Goal: Information Seeking & Learning: Learn about a topic

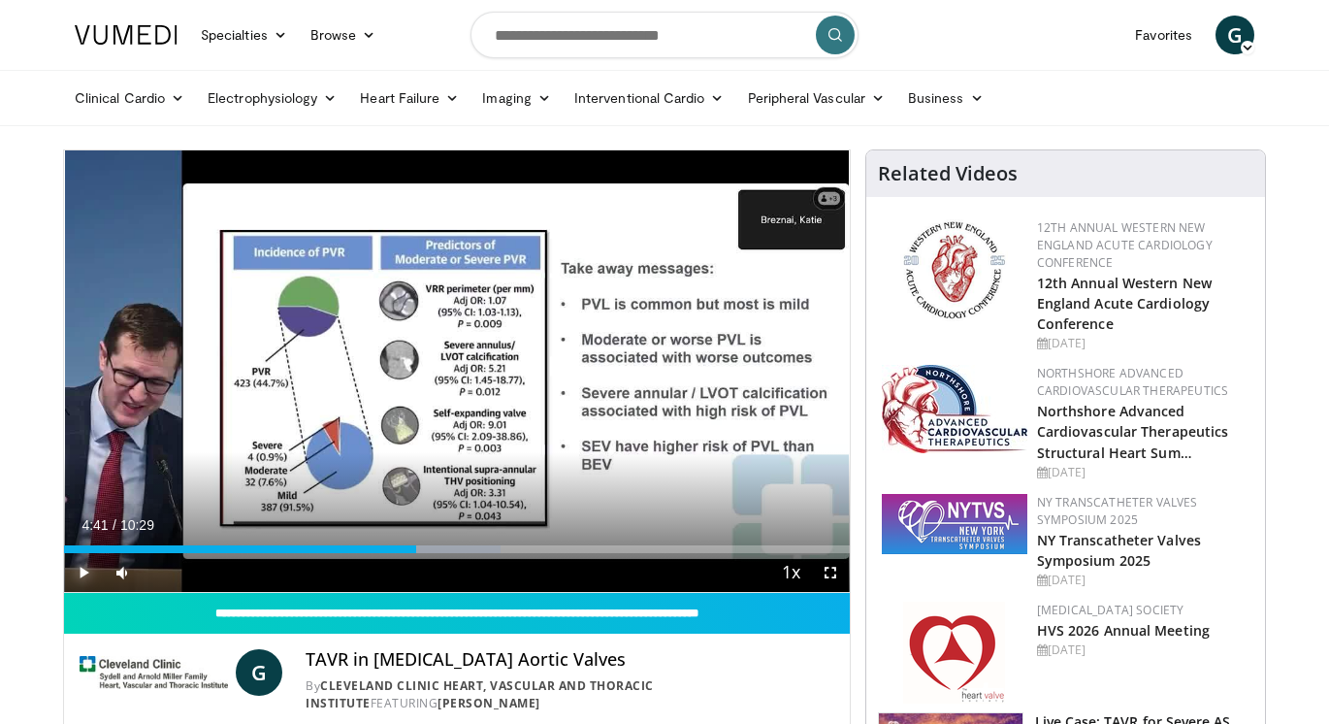
click at [77, 573] on span "Video Player" at bounding box center [83, 572] width 39 height 39
click at [837, 581] on span "Video Player" at bounding box center [830, 572] width 39 height 39
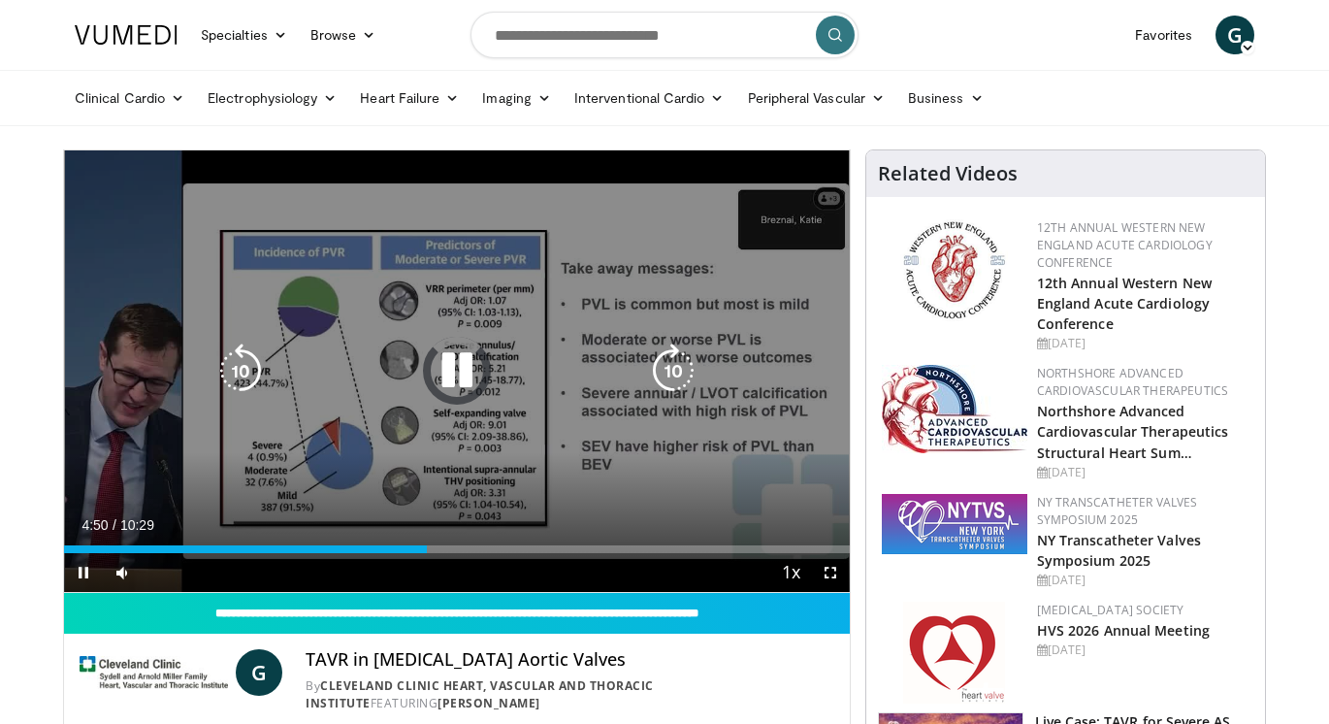
click at [445, 366] on icon "Video Player" at bounding box center [457, 371] width 54 height 54
click at [461, 357] on icon "Video Player" at bounding box center [457, 371] width 54 height 54
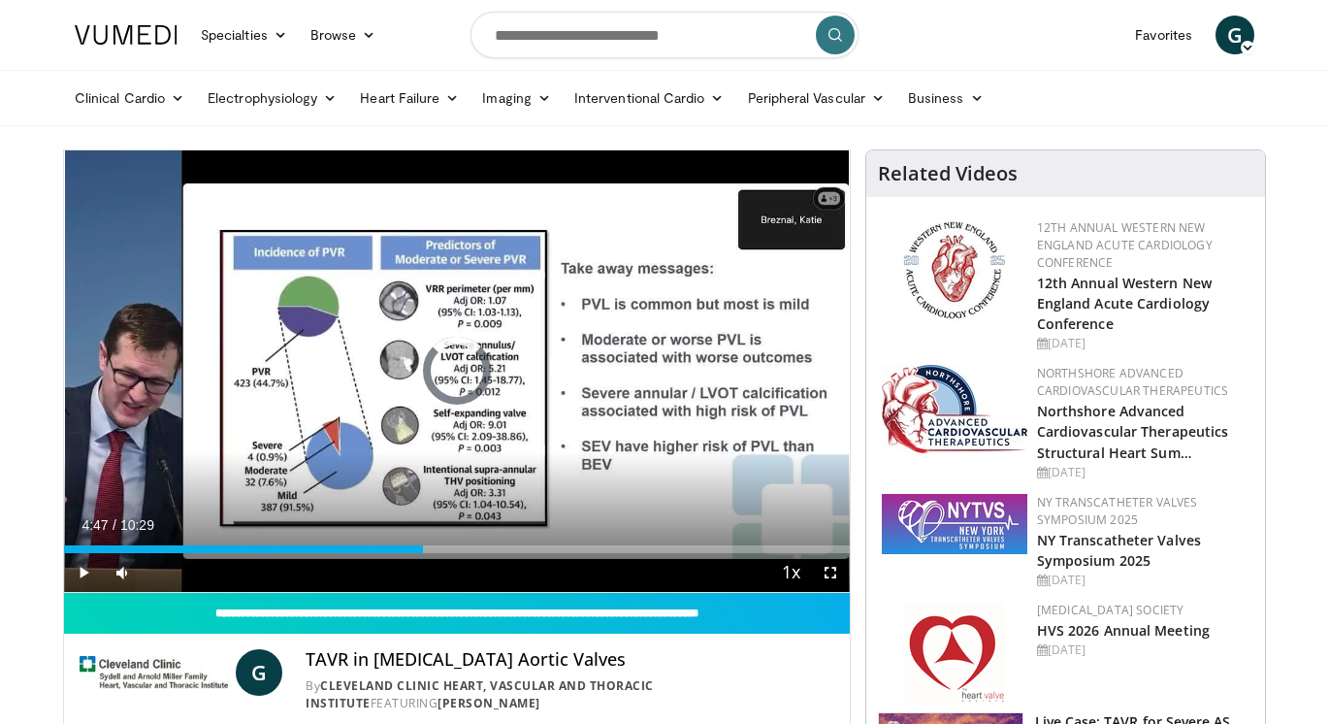
drag, startPoint x: 423, startPoint y: 550, endPoint x: 404, endPoint y: 555, distance: 20.0
click at [404, 553] on div "Current Time 4:47 / Duration 10:29 Play Skip Backward Skip Forward Mute 19% Loa…" at bounding box center [457, 572] width 786 height 39
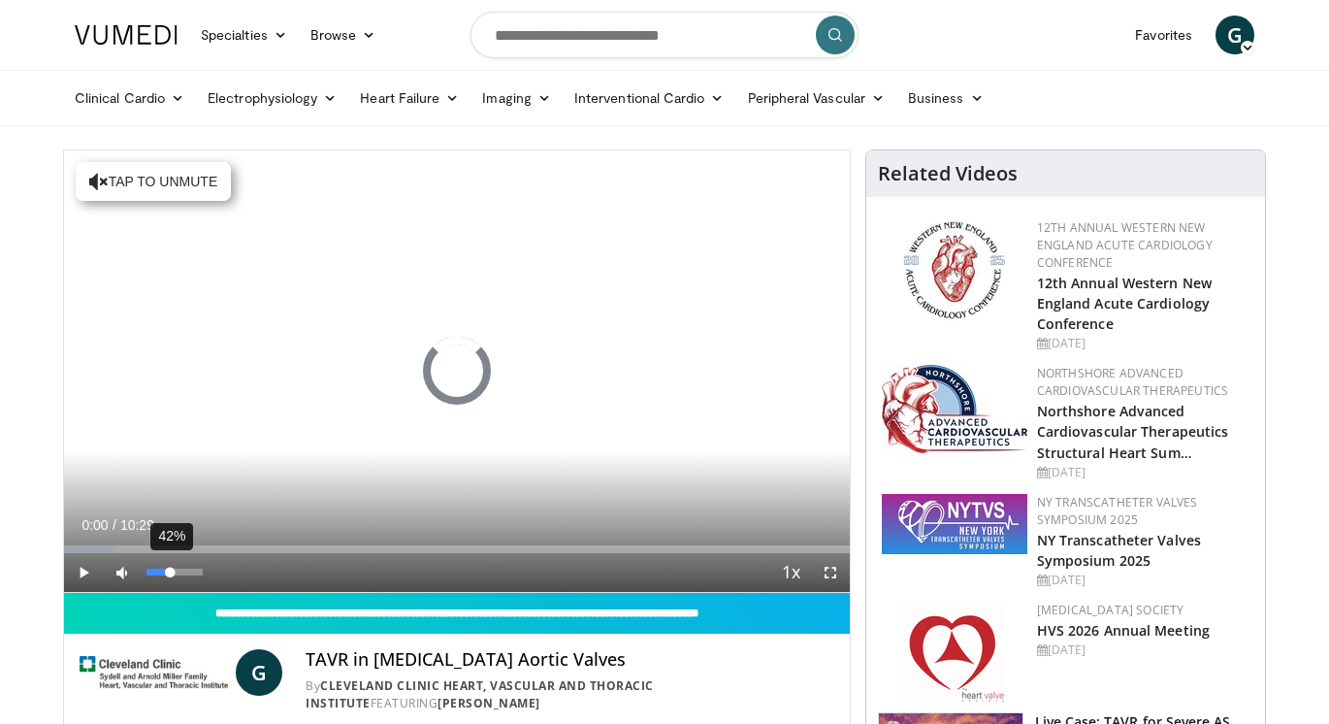
drag, startPoint x: 148, startPoint y: 572, endPoint x: 170, endPoint y: 574, distance: 22.4
click at [170, 574] on div "Volume Level" at bounding box center [158, 572] width 23 height 7
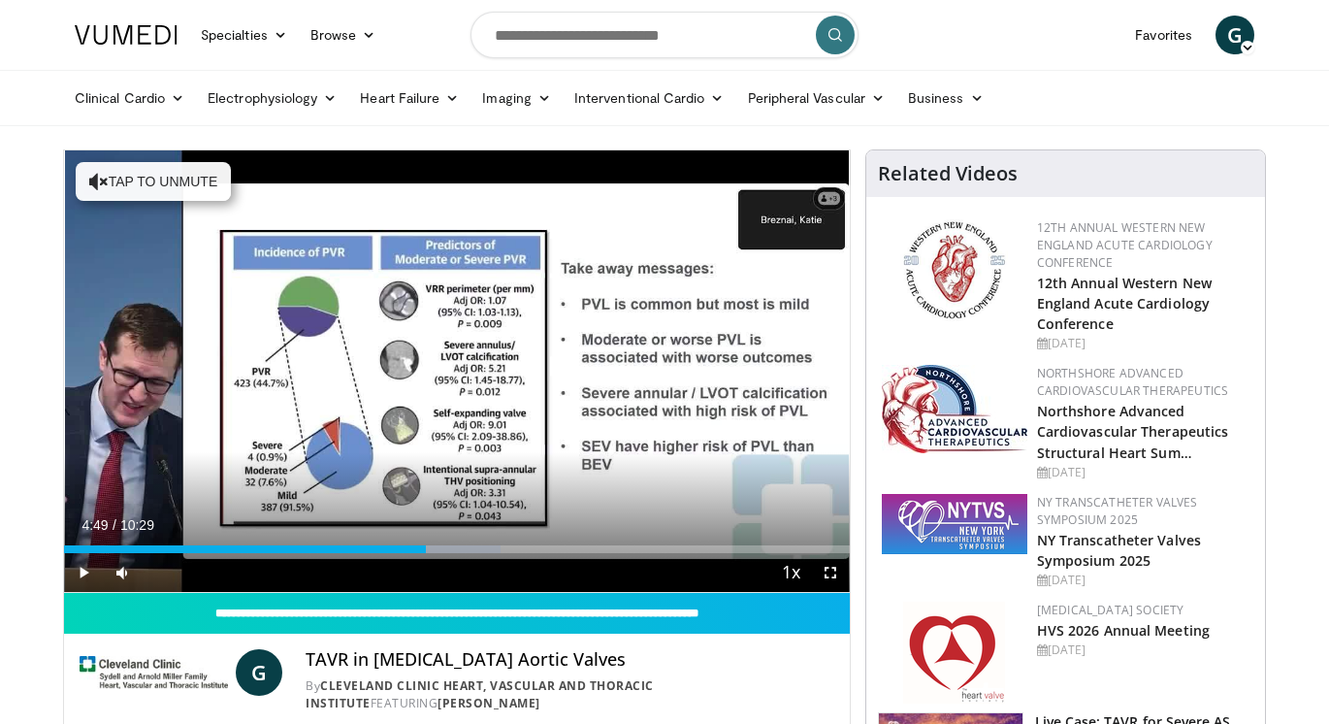
drag, startPoint x: 75, startPoint y: 545, endPoint x: 425, endPoint y: 554, distance: 350.4
click at [425, 554] on div "Current Time 4:49 / Duration 10:29 Play Skip Backward Skip Forward Mute 70% Loa…" at bounding box center [457, 572] width 786 height 39
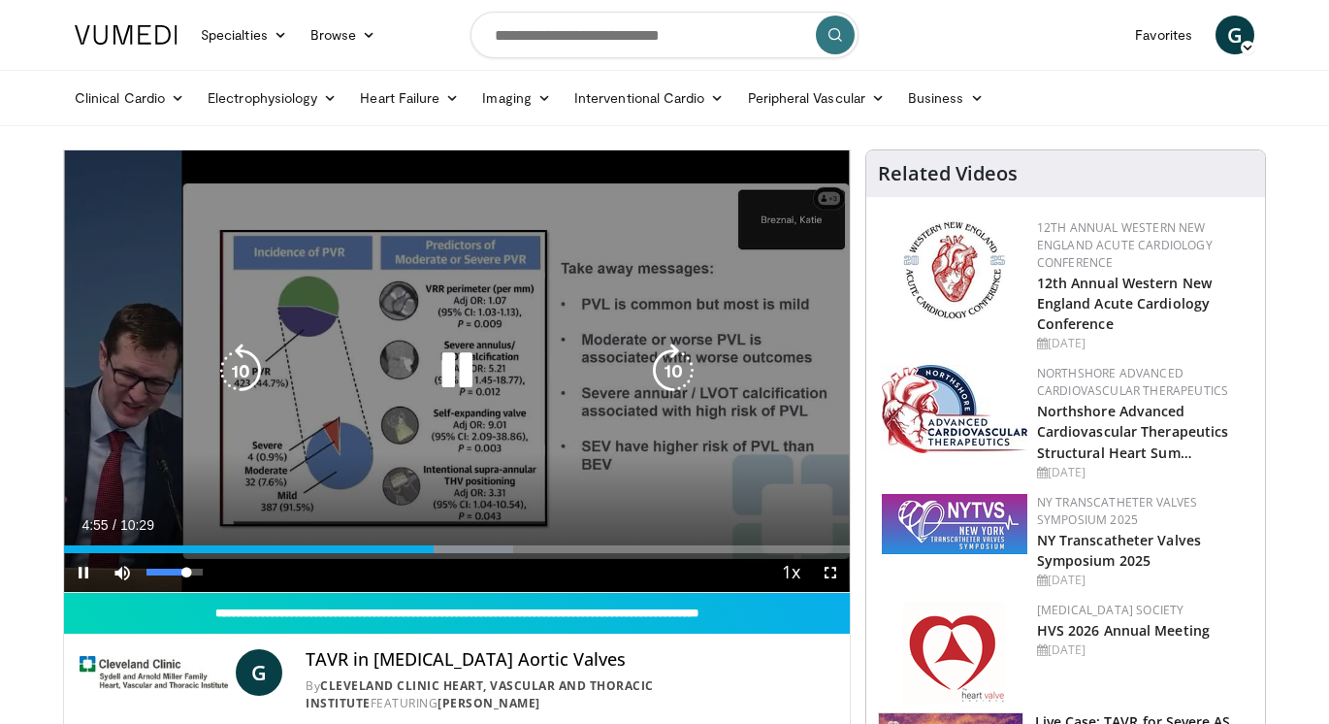
drag, startPoint x: 173, startPoint y: 576, endPoint x: 186, endPoint y: 579, distance: 13.9
click at [186, 578] on div "72%" at bounding box center [175, 572] width 68 height 39
drag, startPoint x: 827, startPoint y: 576, endPoint x: 876, endPoint y: 674, distance: 109.8
click at [827, 575] on span "Video Player" at bounding box center [830, 572] width 39 height 39
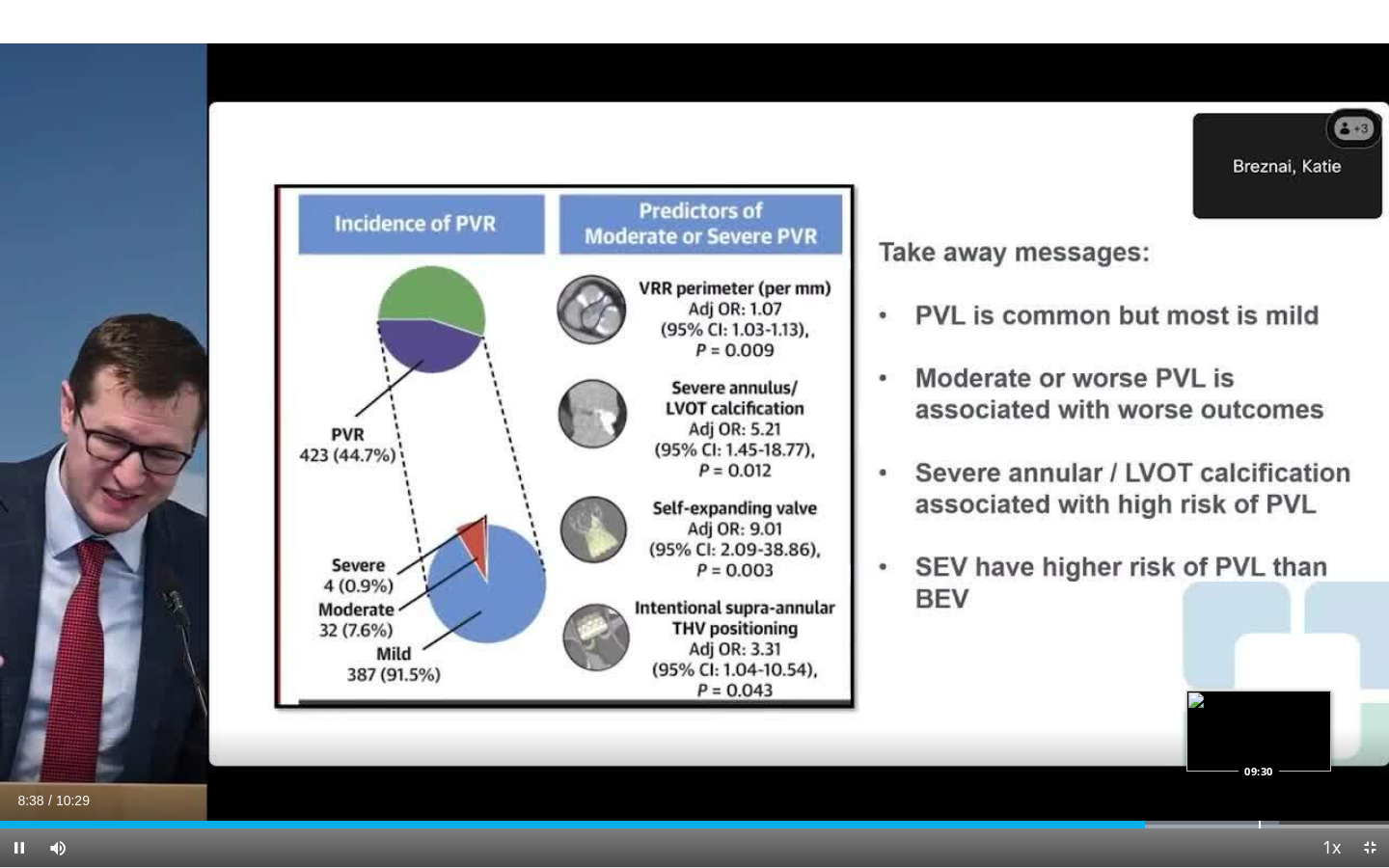
click at [1259, 719] on div "Progress Bar" at bounding box center [1260, 825] width 2 height 8
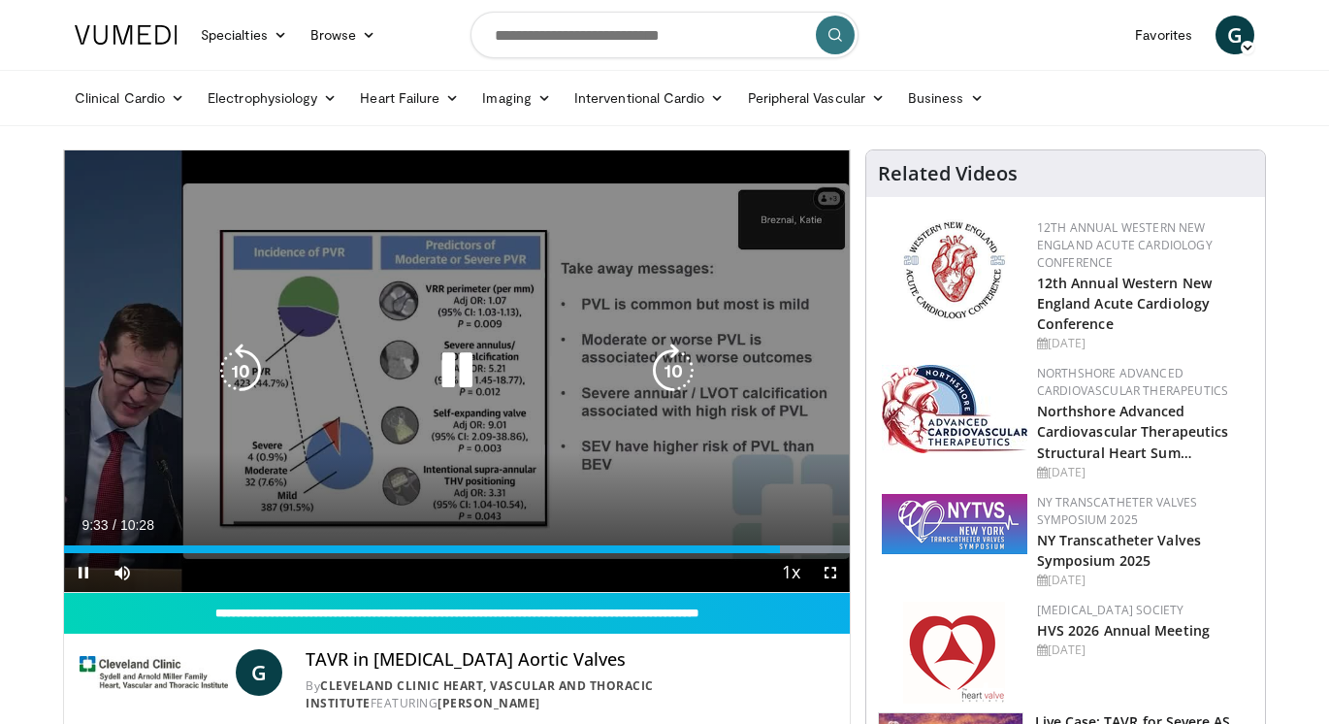
click at [454, 368] on icon "Video Player" at bounding box center [457, 371] width 54 height 54
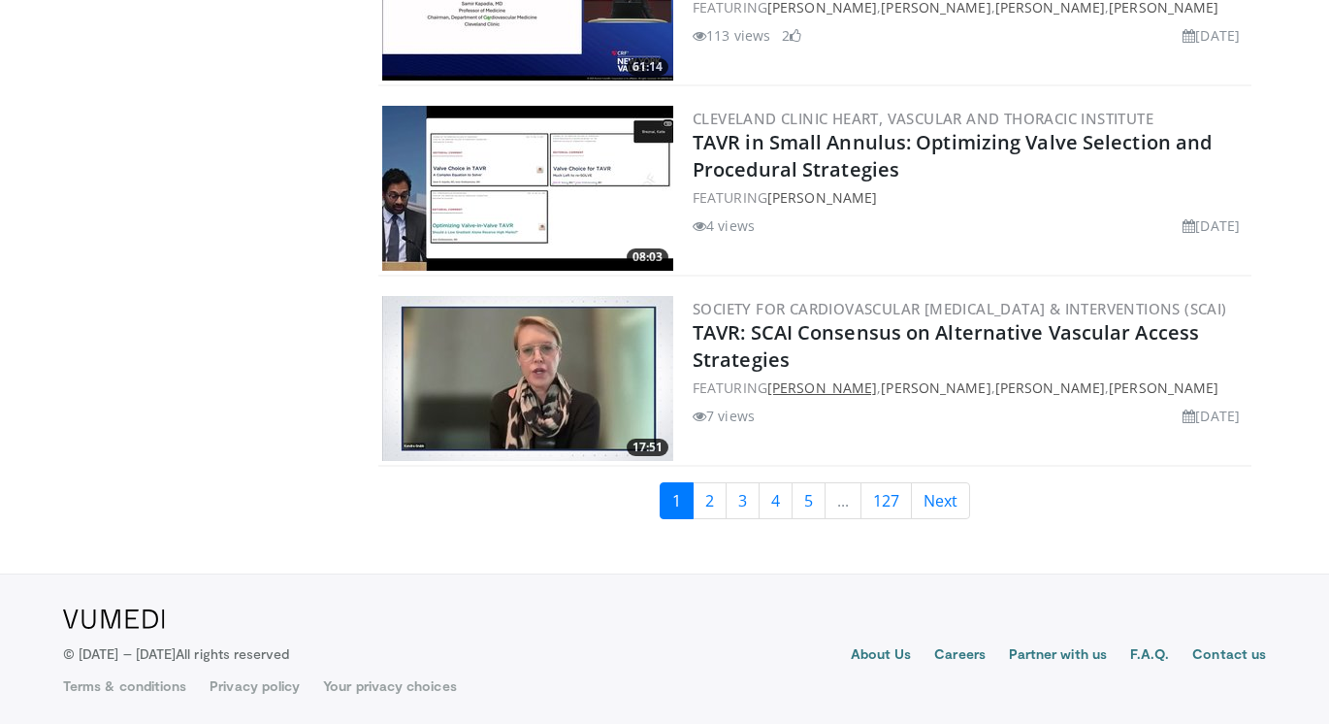
scroll to position [4681, 0]
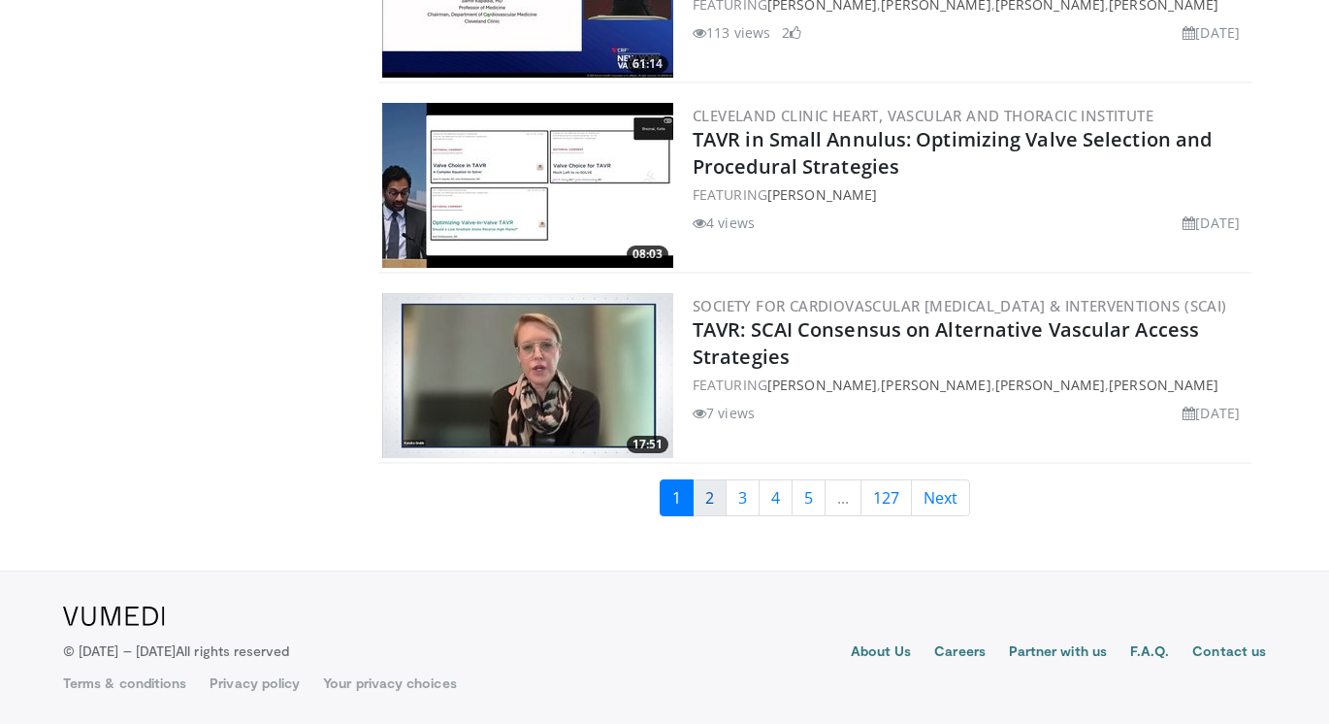
click at [705, 496] on link "2" at bounding box center [710, 497] width 34 height 37
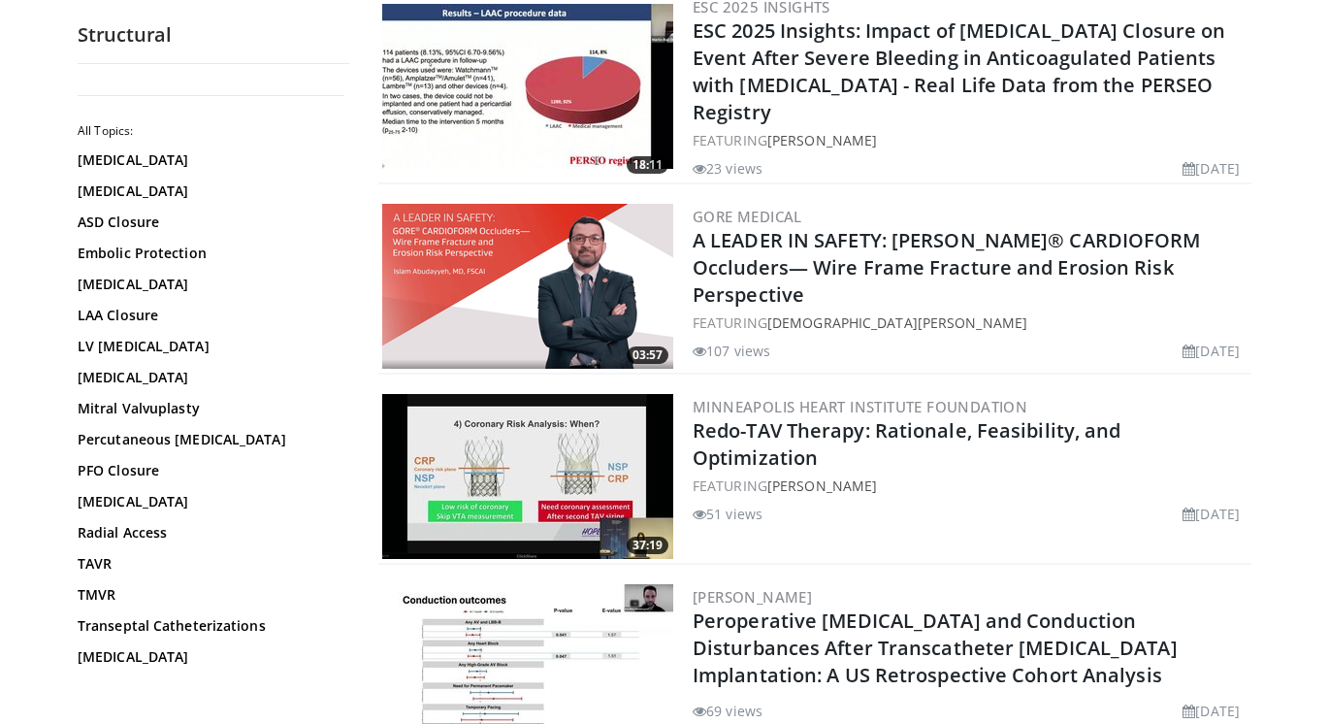
scroll to position [1067, 0]
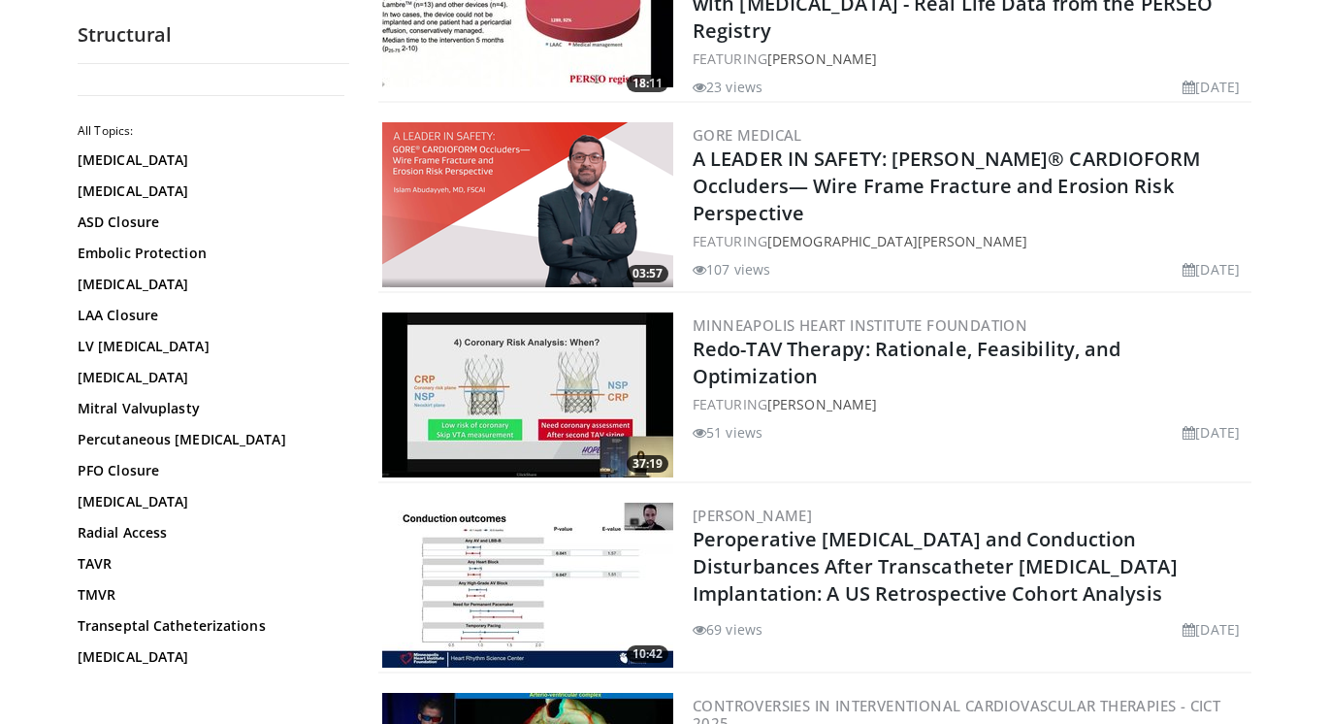
click at [529, 377] on img at bounding box center [527, 394] width 291 height 165
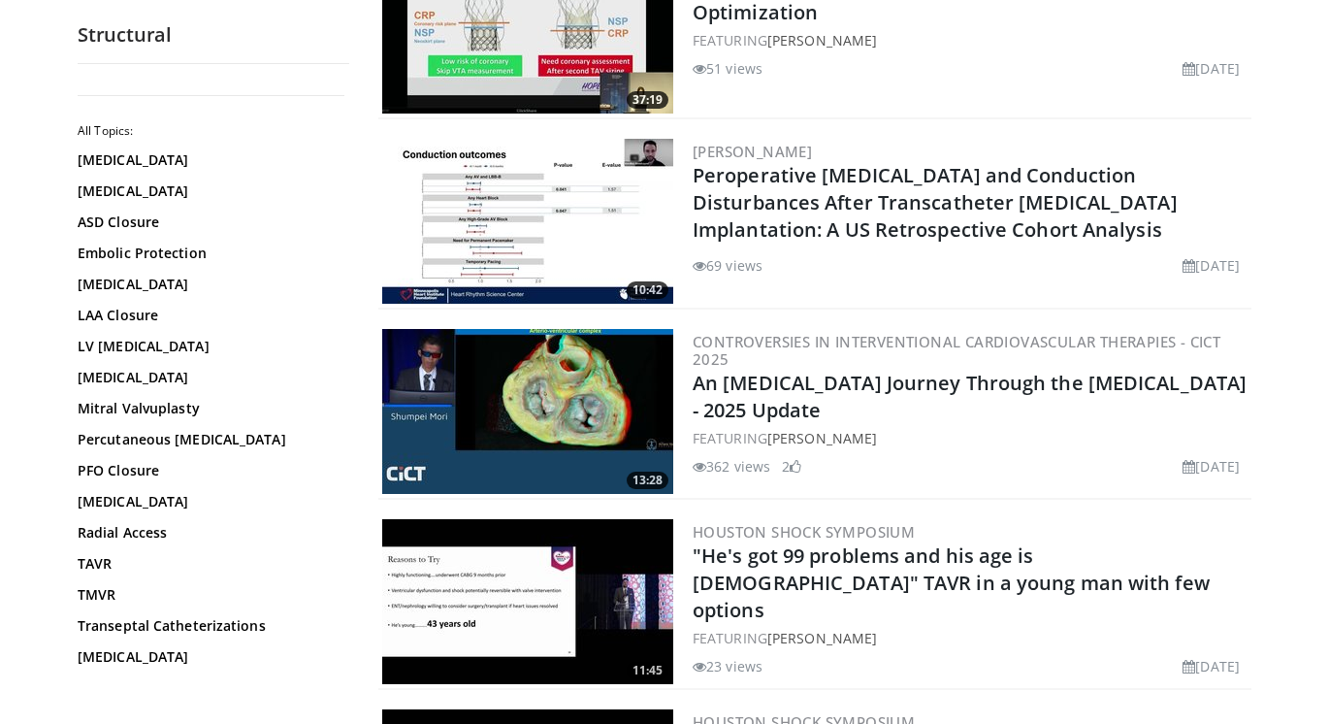
scroll to position [1456, 0]
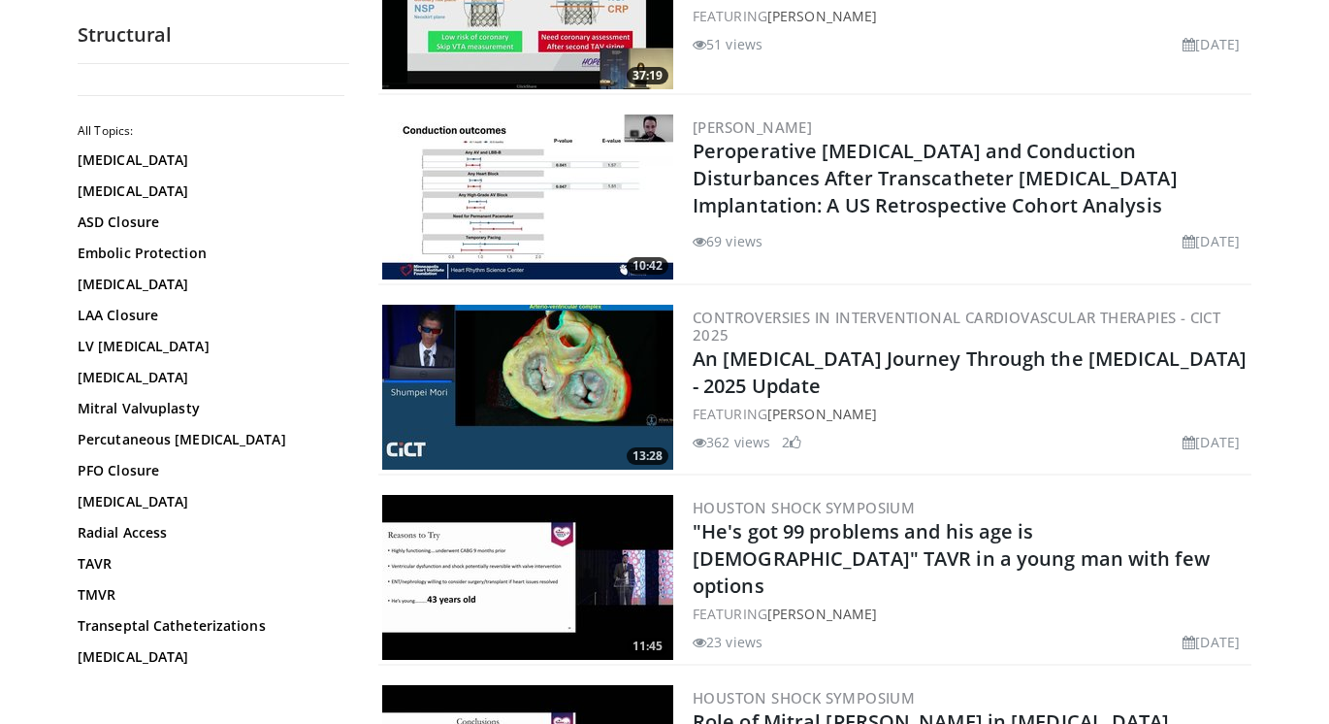
click at [555, 365] on img at bounding box center [527, 387] width 291 height 165
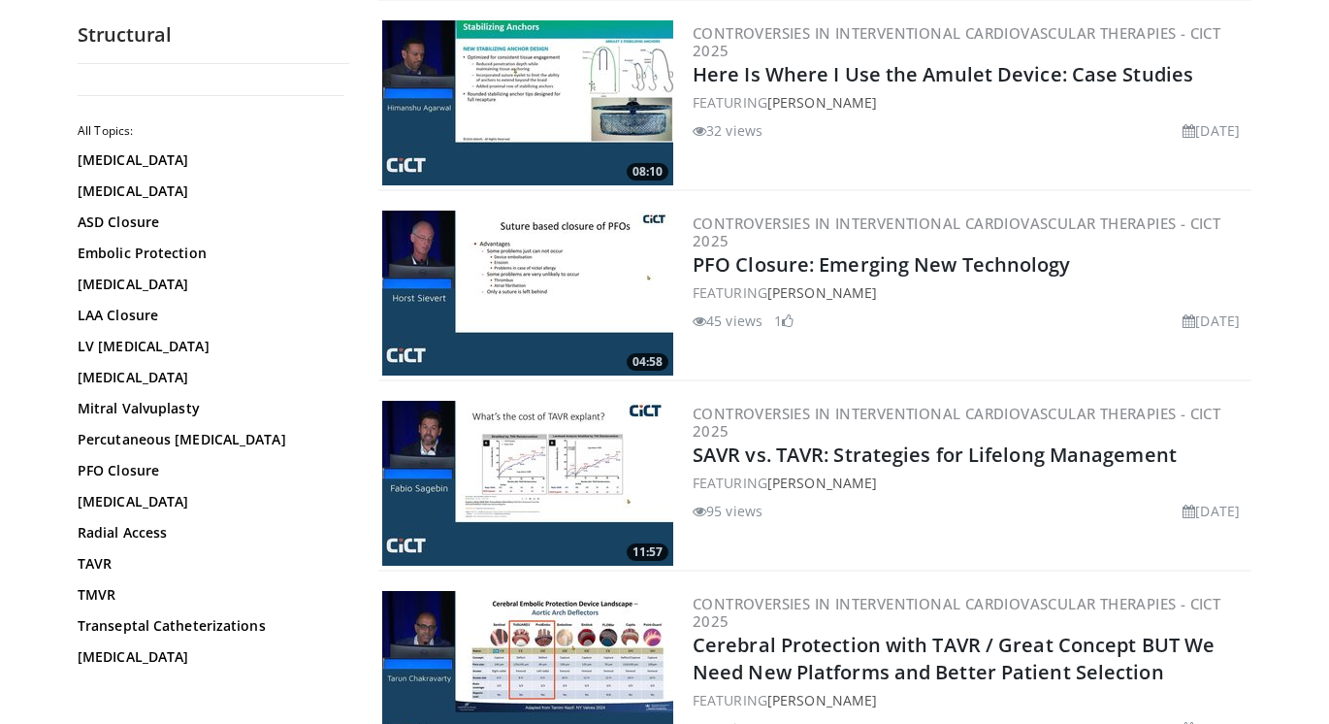
scroll to position [3299, 0]
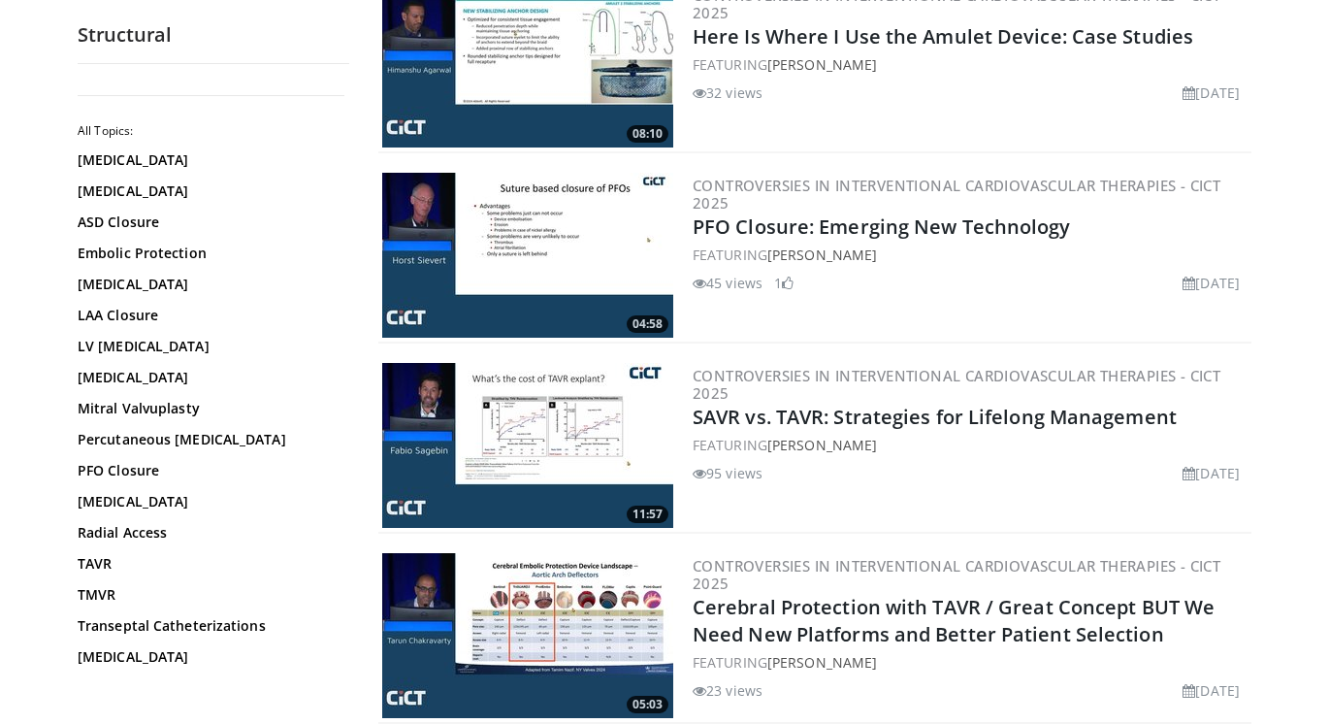
click at [582, 448] on img at bounding box center [527, 445] width 291 height 165
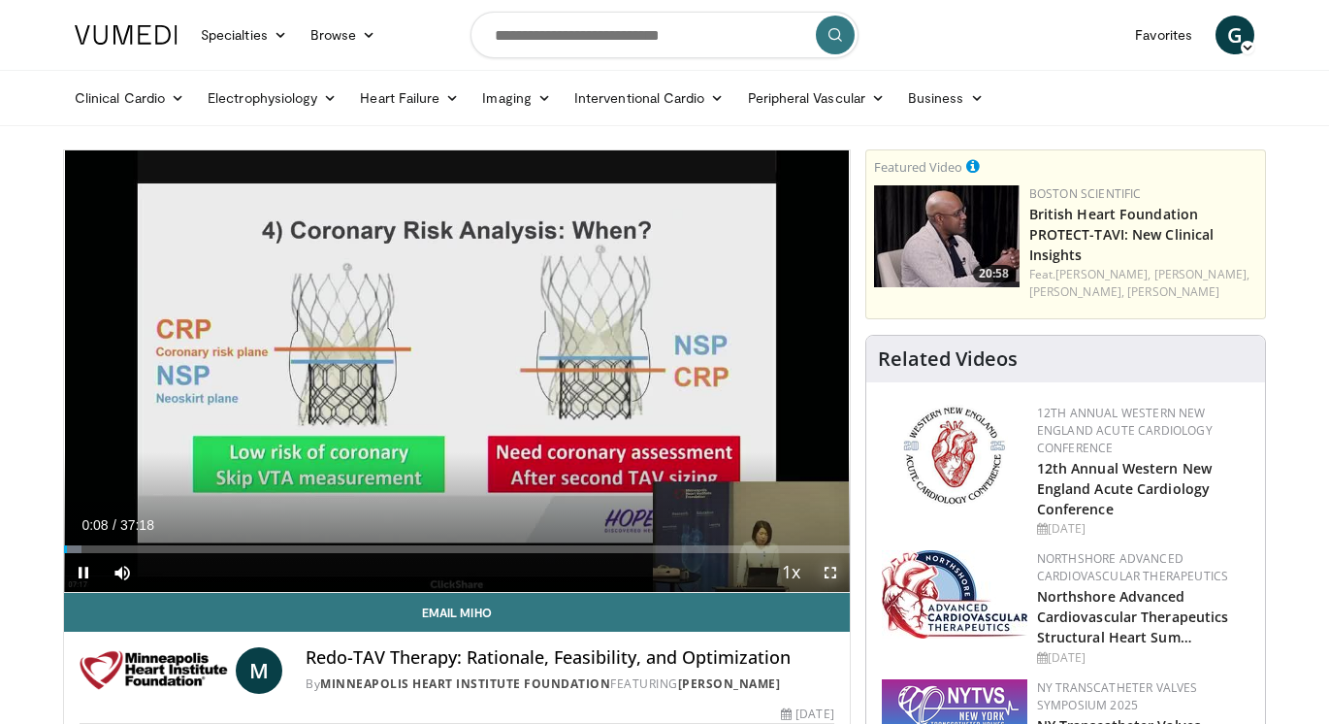
click at [825, 569] on span "Video Player" at bounding box center [830, 572] width 39 height 39
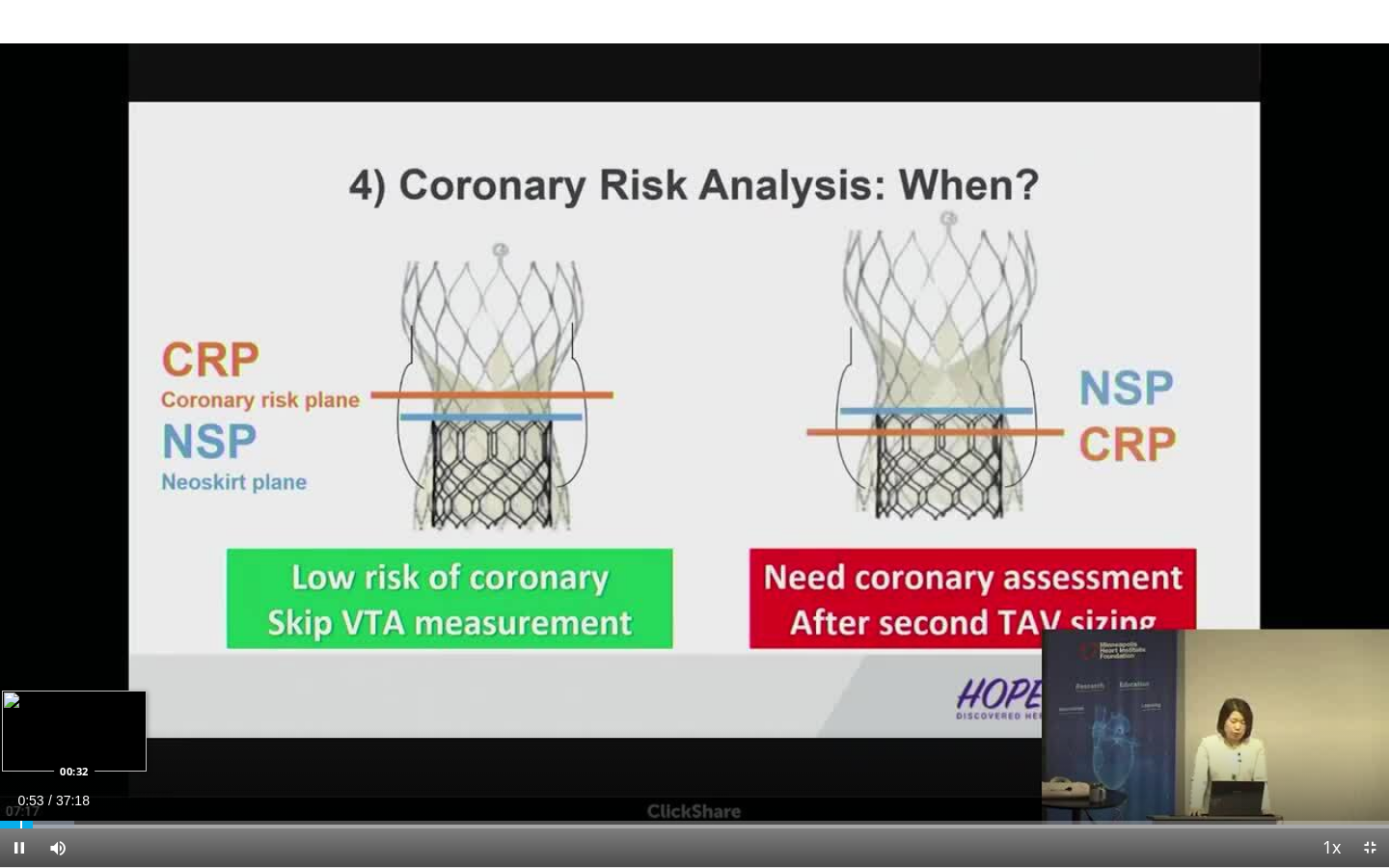
click at [20, 719] on div "Loaded : 5.35% 00:53 00:32" at bounding box center [694, 819] width 1389 height 18
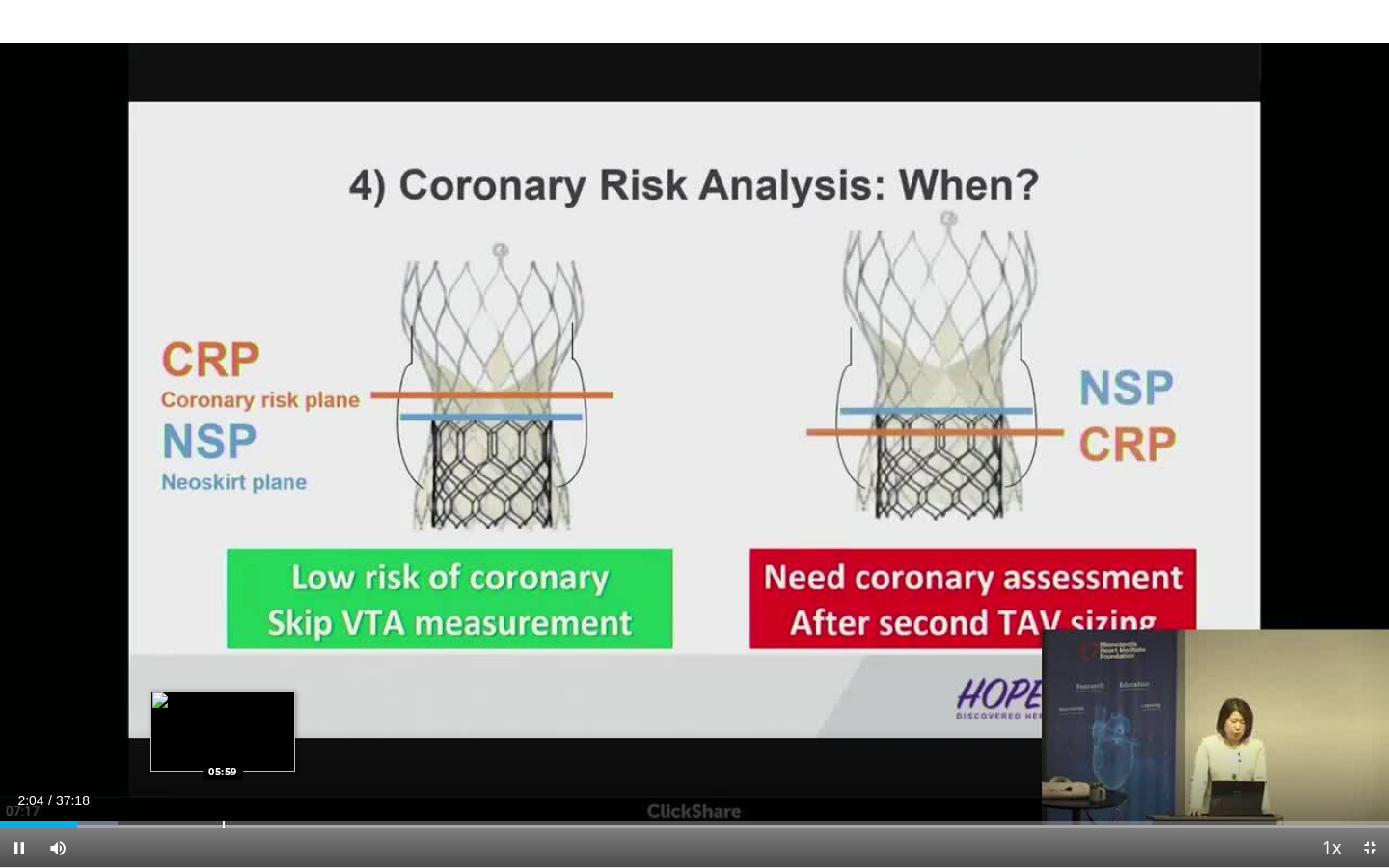
click at [223, 719] on div "Progress Bar" at bounding box center [224, 825] width 2 height 8
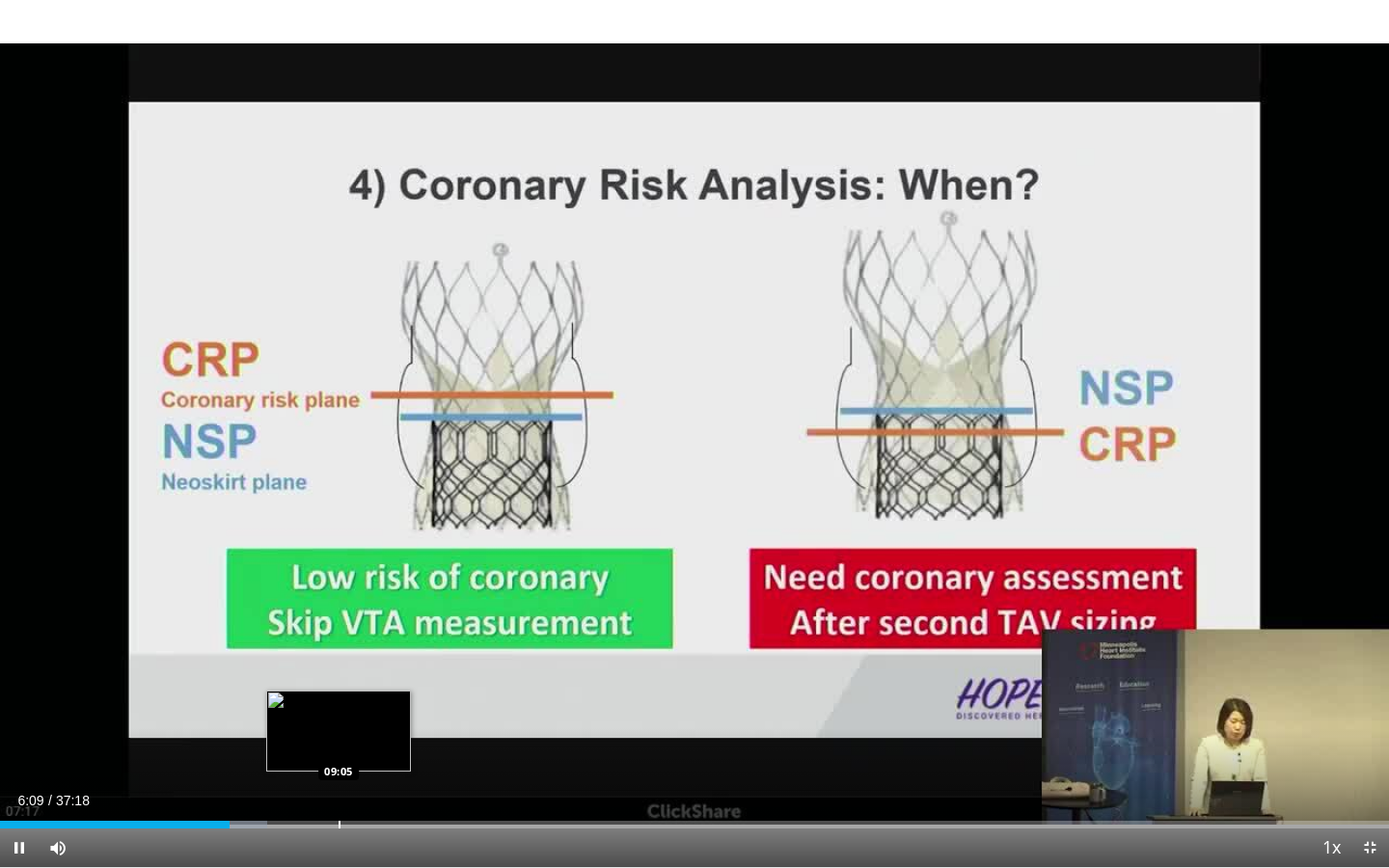
click at [339, 719] on div "Loaded : 19.21% 06:09 09:05" at bounding box center [694, 819] width 1389 height 18
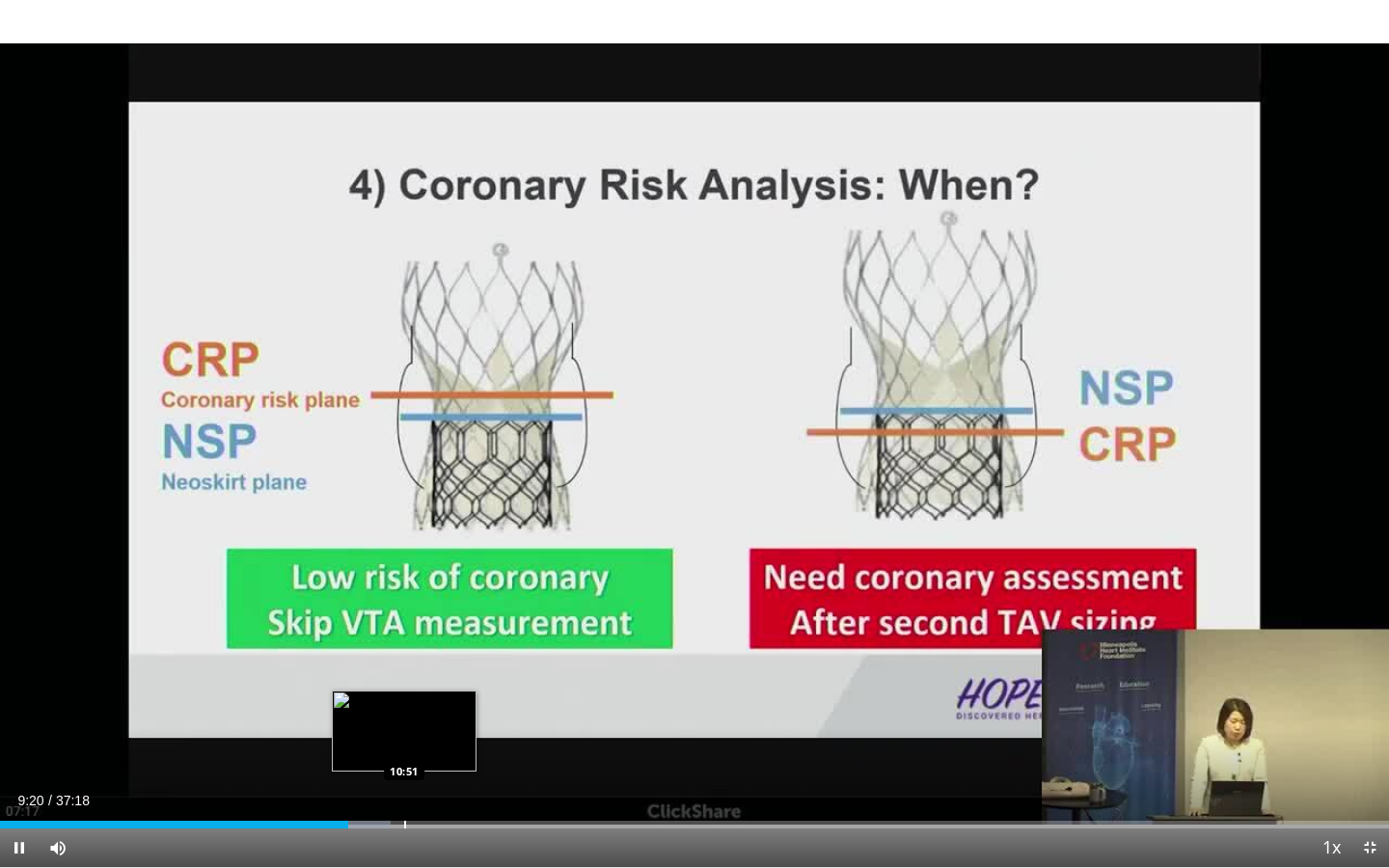
click at [405, 719] on div "Loaded : 28.10% 09:20 10:51" at bounding box center [694, 819] width 1389 height 18
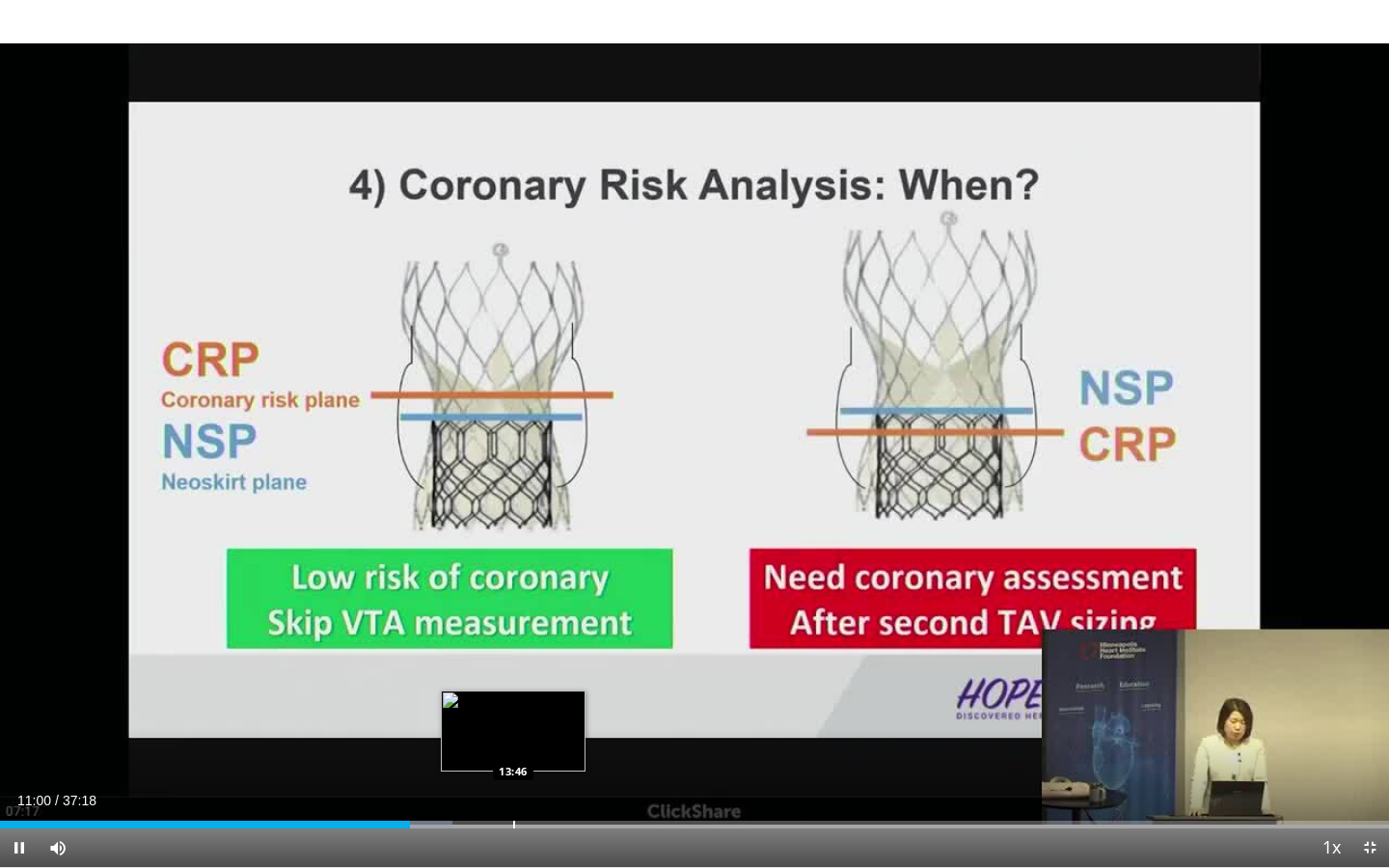
click at [513, 719] on div "Progress Bar" at bounding box center [514, 825] width 2 height 8
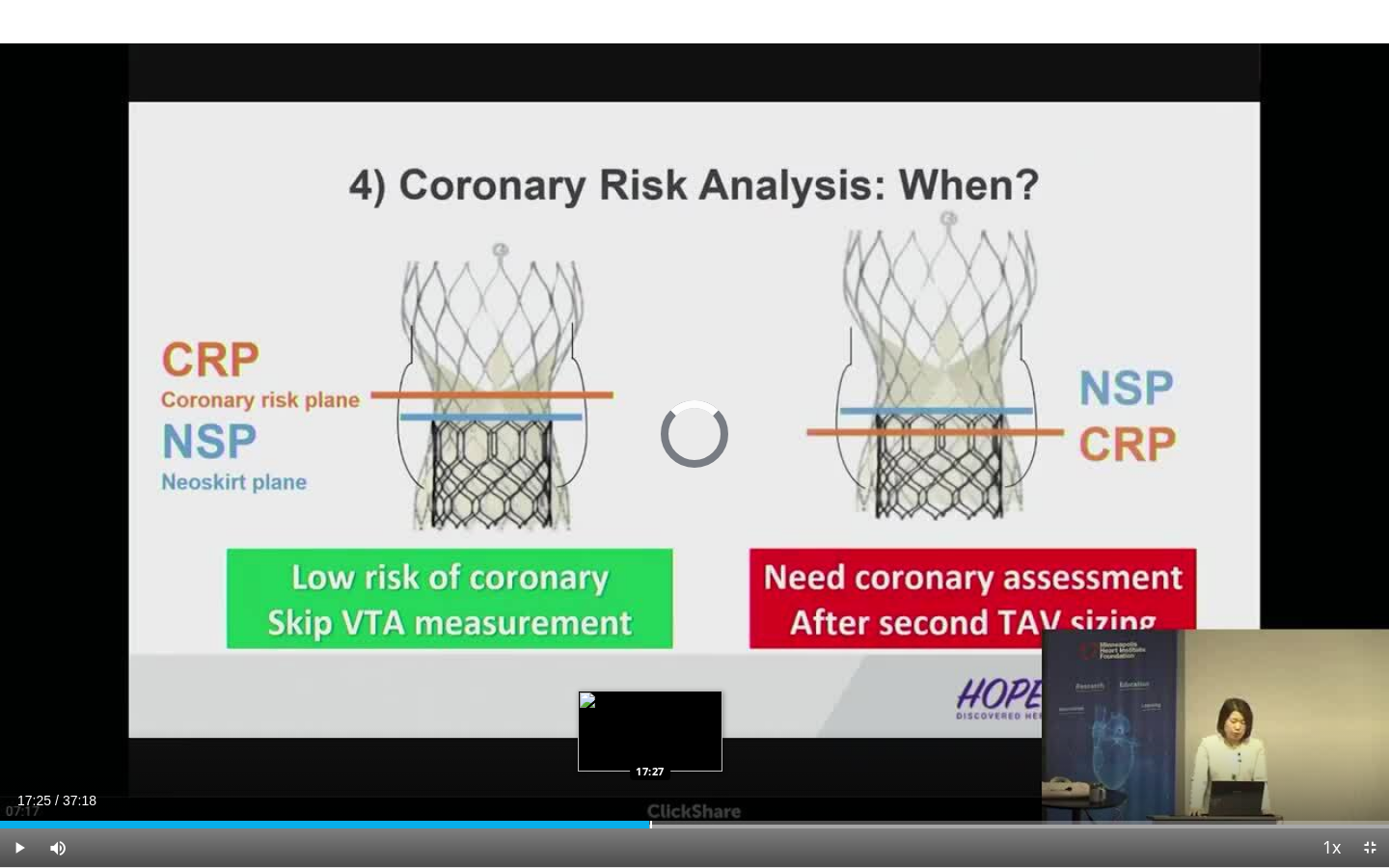
click at [649, 719] on div "Loaded : 40.15% 13:55 17:27" at bounding box center [694, 819] width 1389 height 18
click at [706, 719] on div "Progress Bar" at bounding box center [707, 825] width 2 height 8
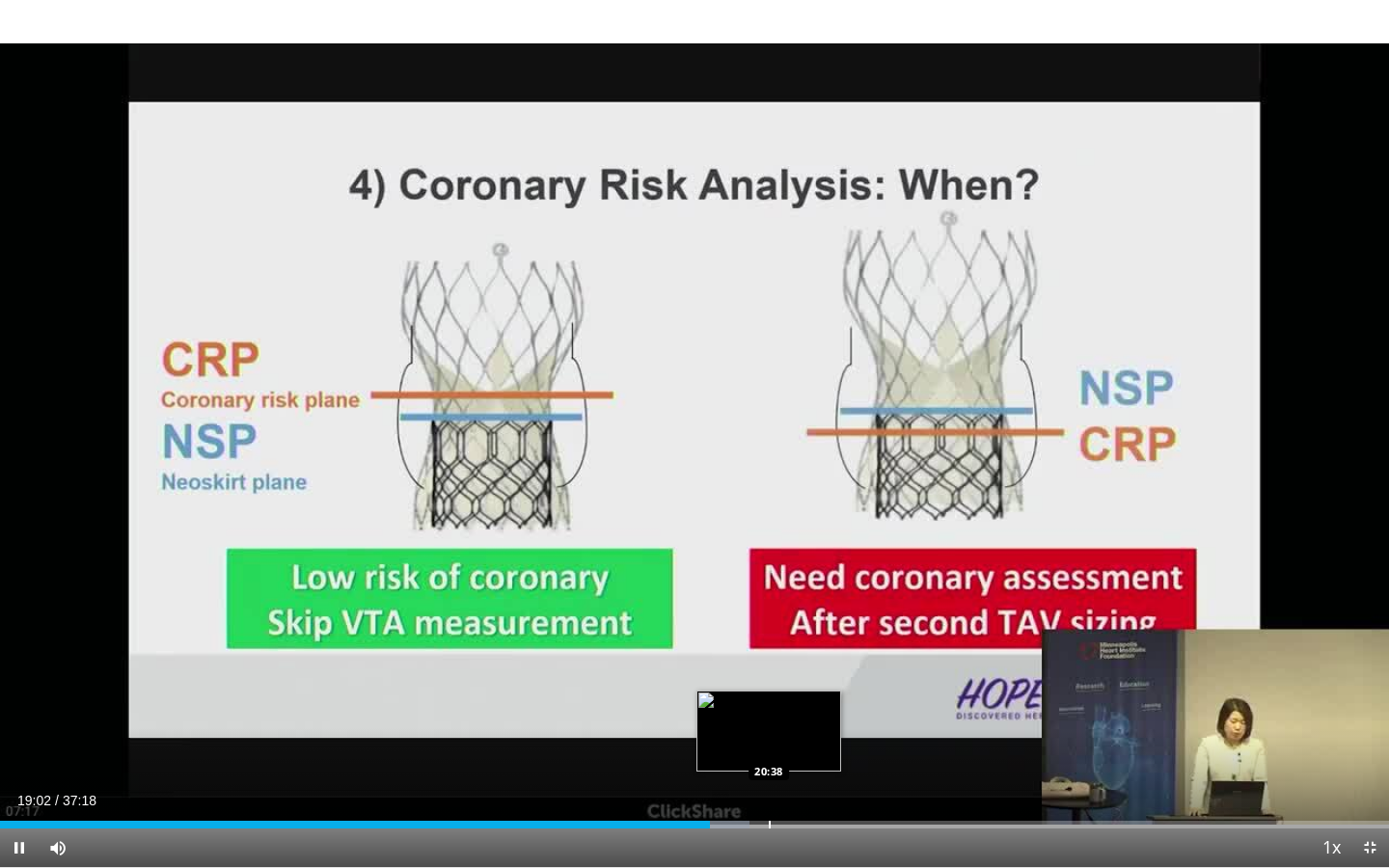
click at [770, 719] on div "Loaded : 53.98% 19:03 20:38" at bounding box center [694, 819] width 1389 height 18
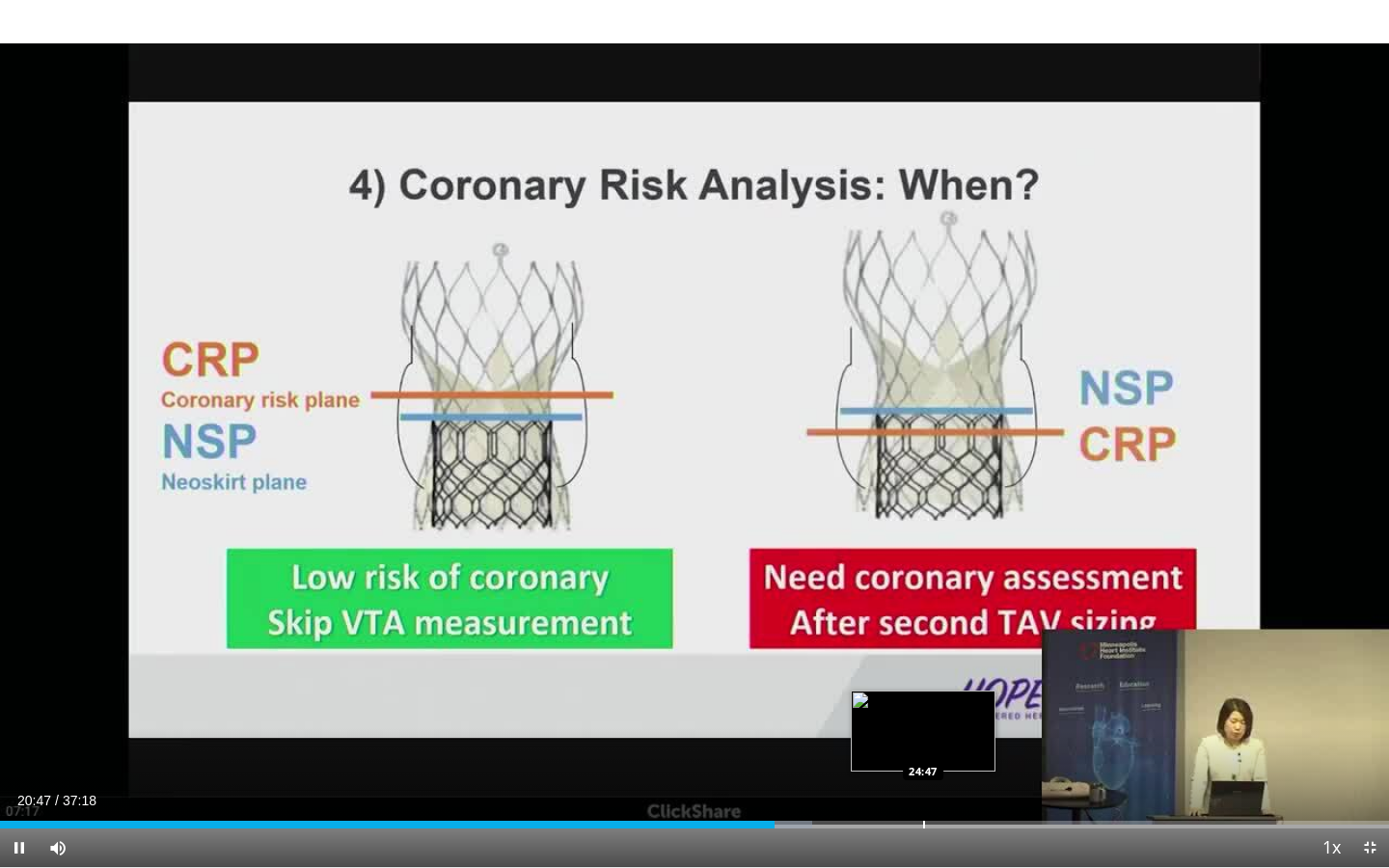
click at [925, 719] on div "Loaded : 58.44% 20:47 24:47" at bounding box center [694, 819] width 1389 height 18
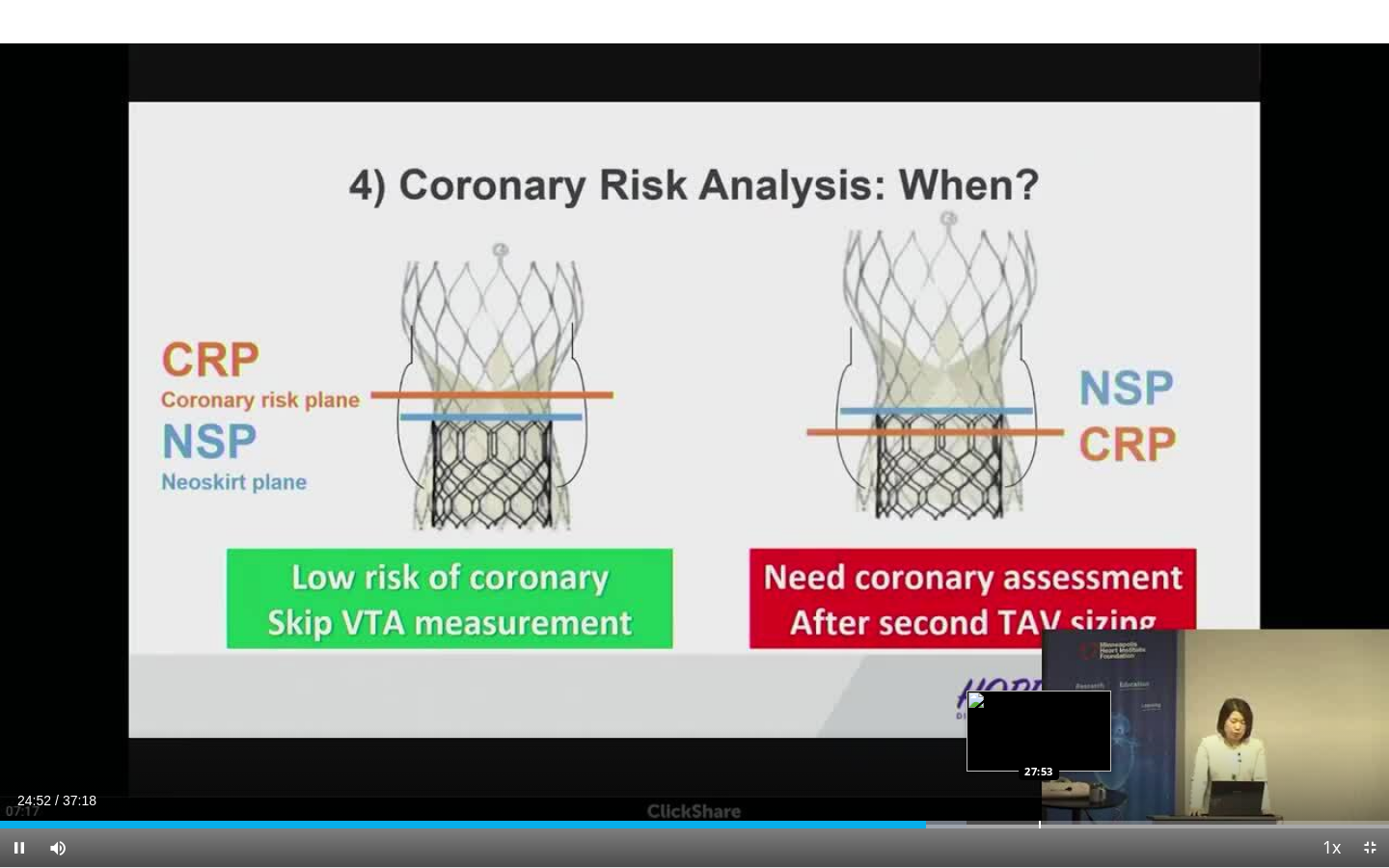
click at [1039, 719] on div "Loaded : 69.59% 24:52 27:53" at bounding box center [694, 819] width 1389 height 18
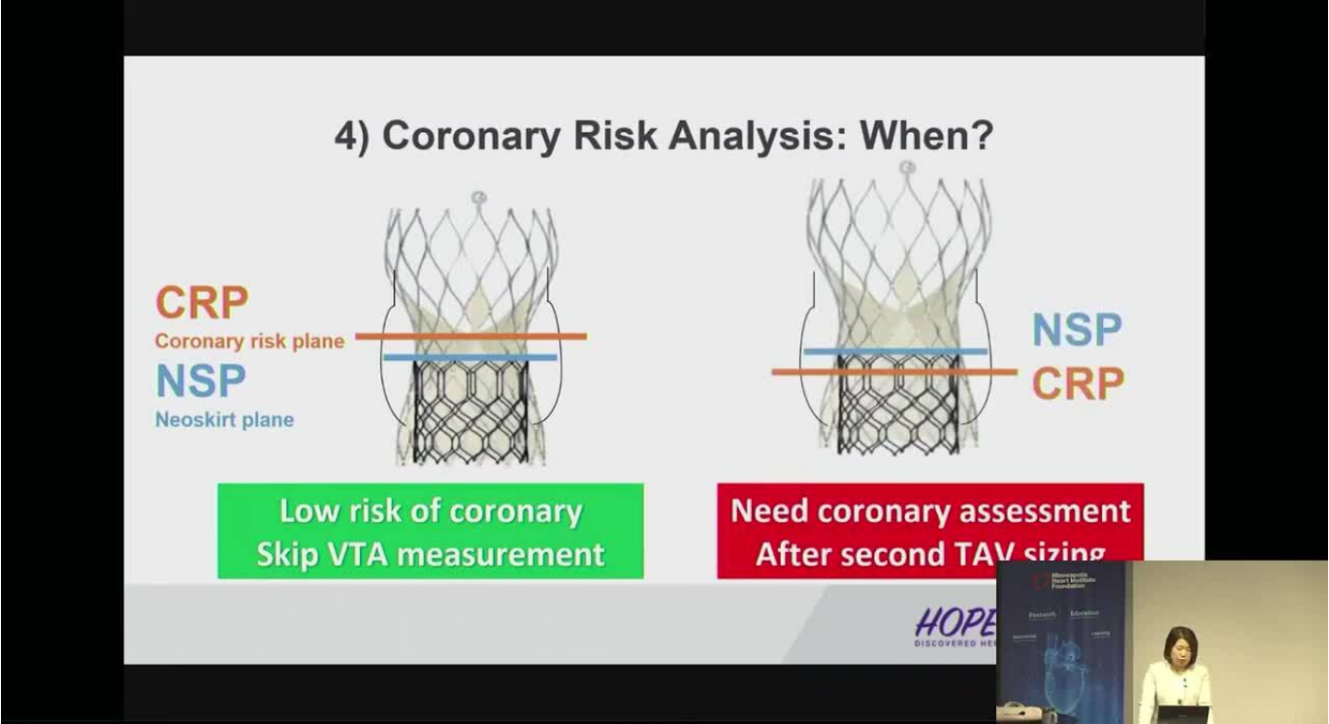
scroll to position [1165, 0]
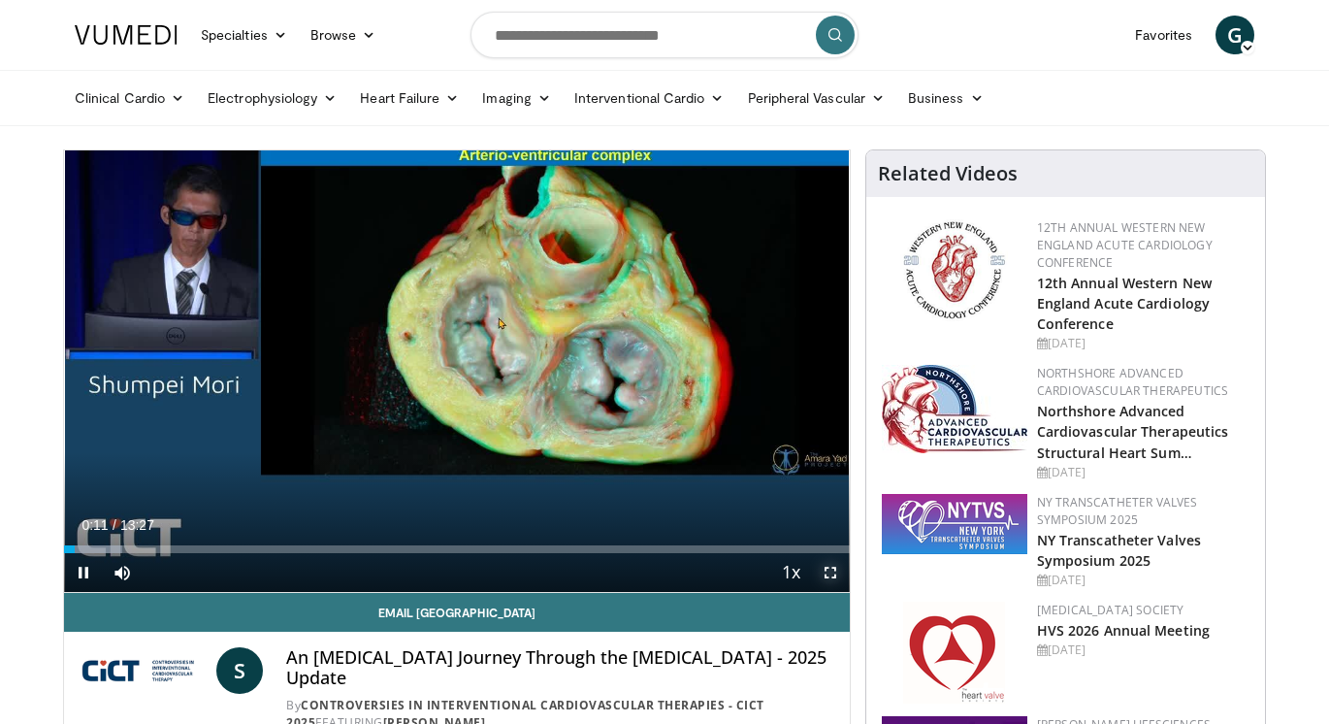
click at [821, 573] on span "Video Player" at bounding box center [830, 572] width 39 height 39
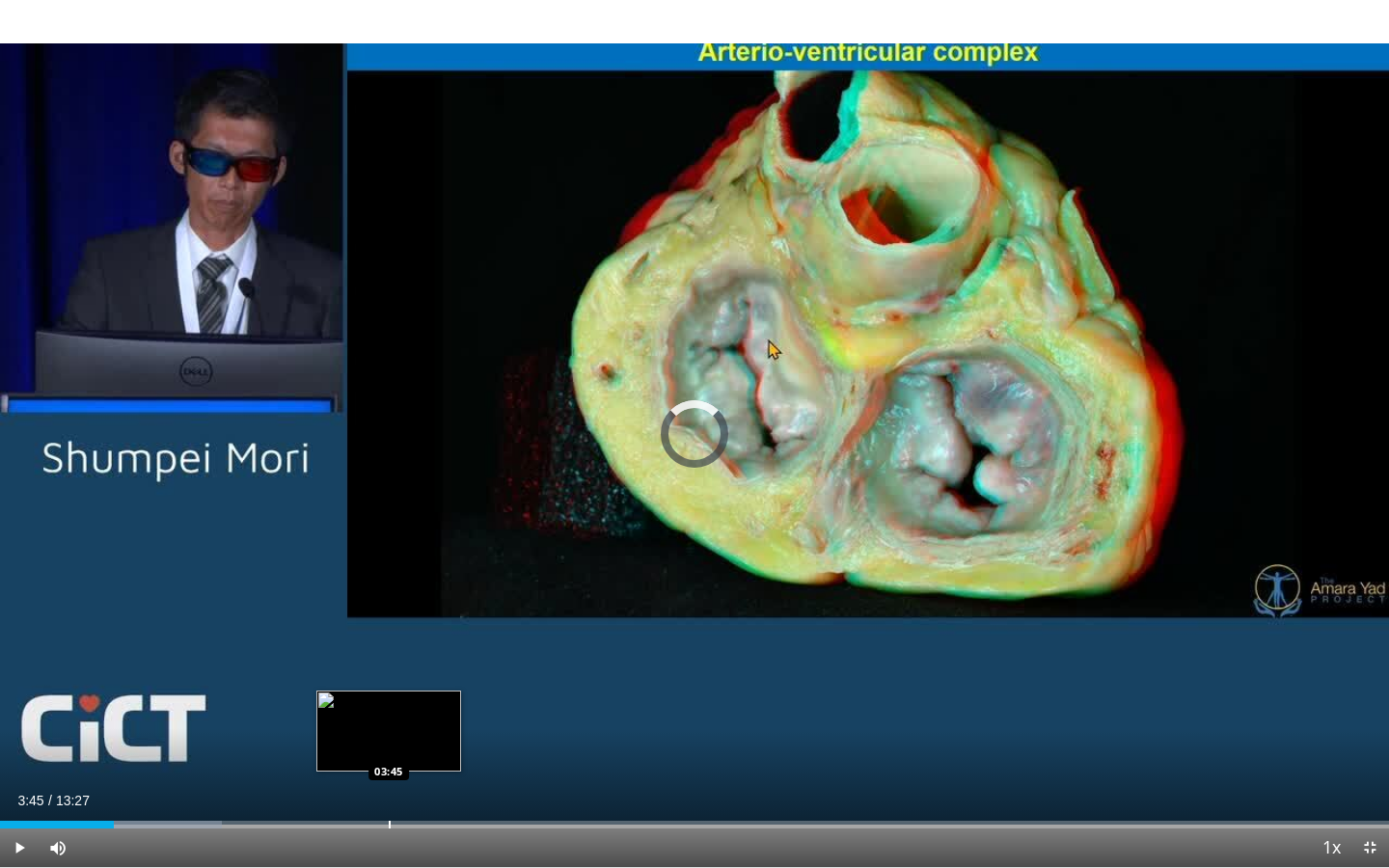
click at [389, 719] on div "Loaded : 15.97% 01:06 03:45" at bounding box center [694, 825] width 1389 height 8
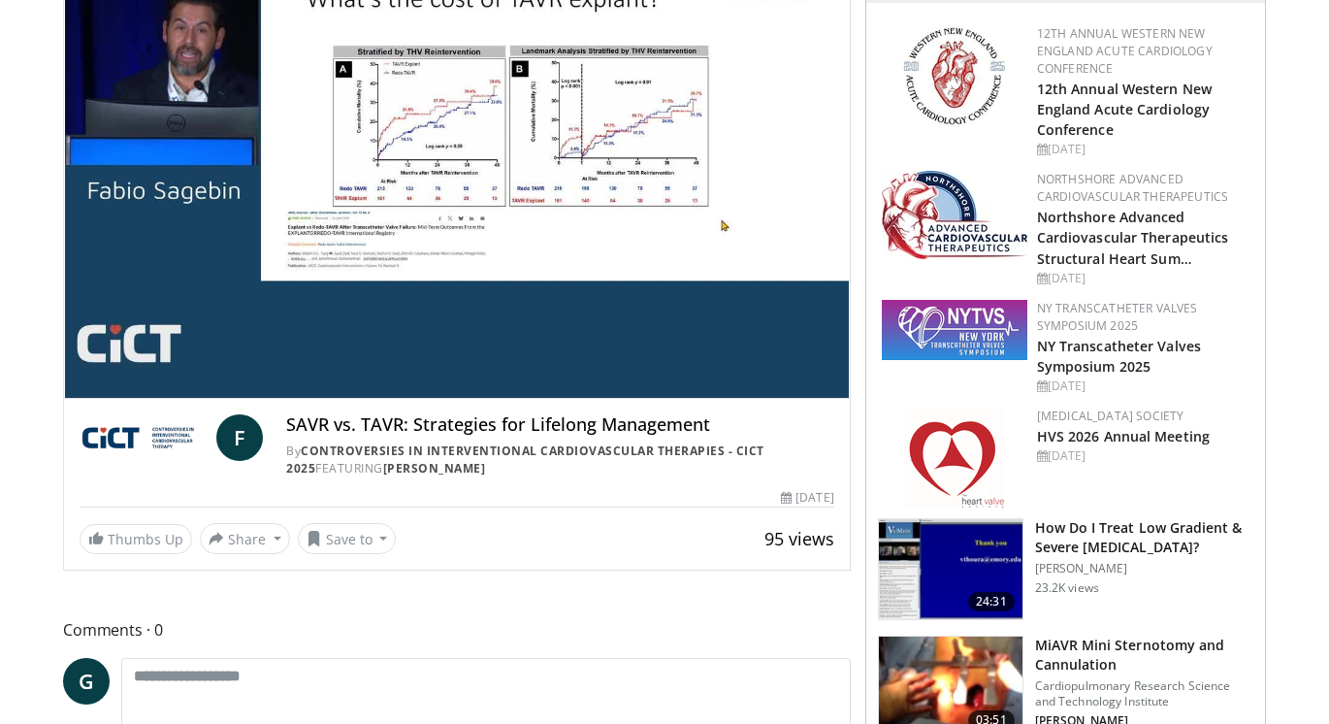
scroll to position [97, 0]
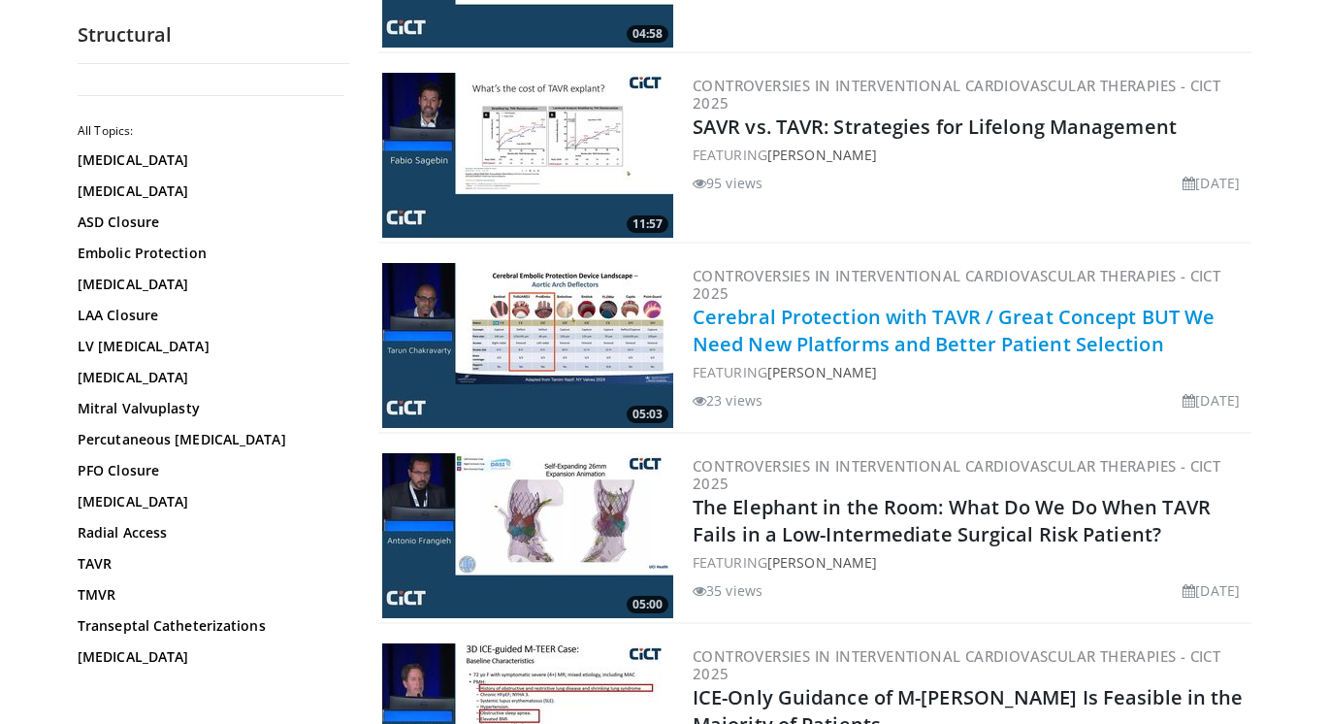
scroll to position [3688, 0]
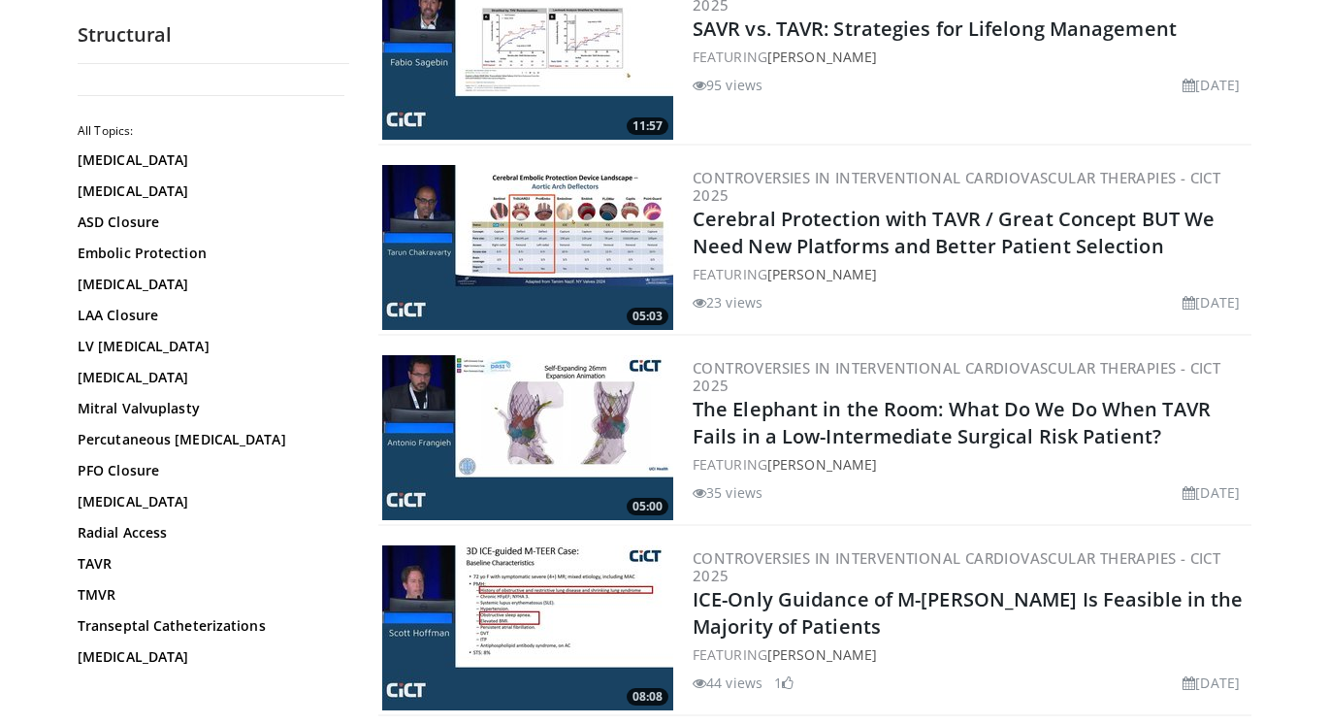
click at [516, 434] on img at bounding box center [527, 437] width 291 height 165
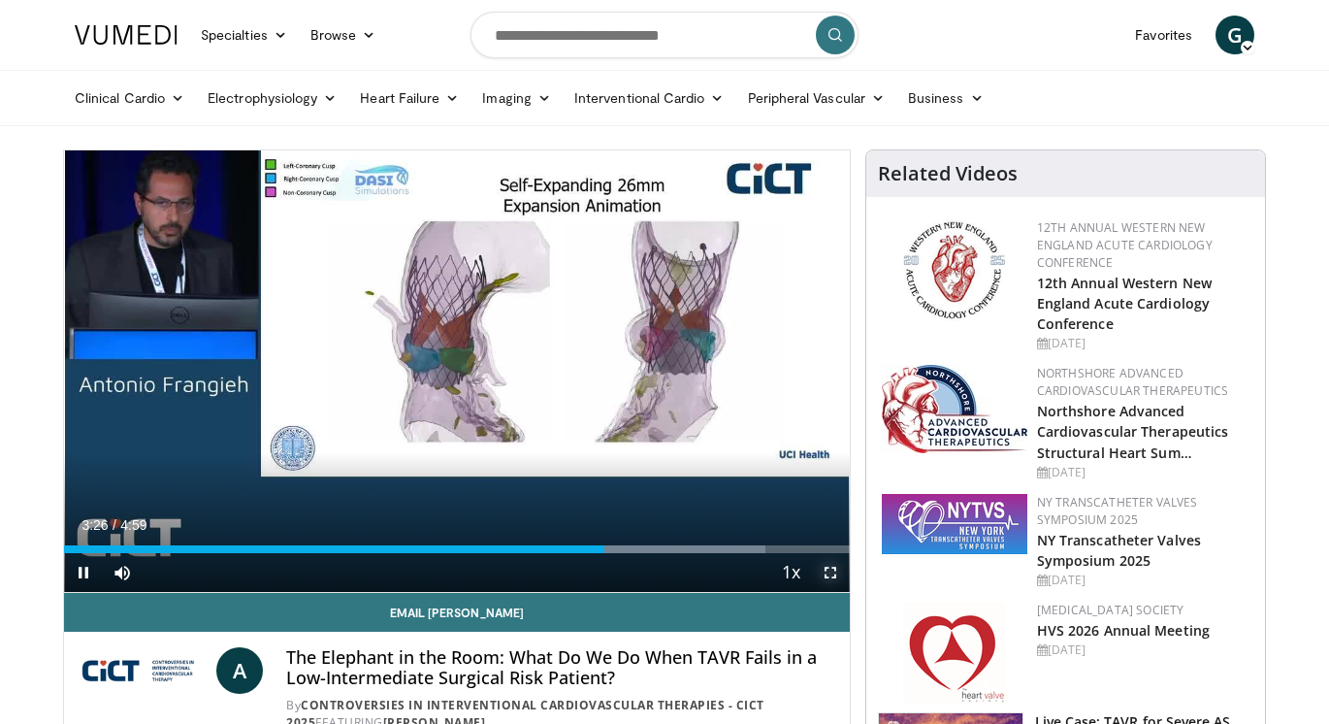
click at [831, 574] on span "Video Player" at bounding box center [830, 572] width 39 height 39
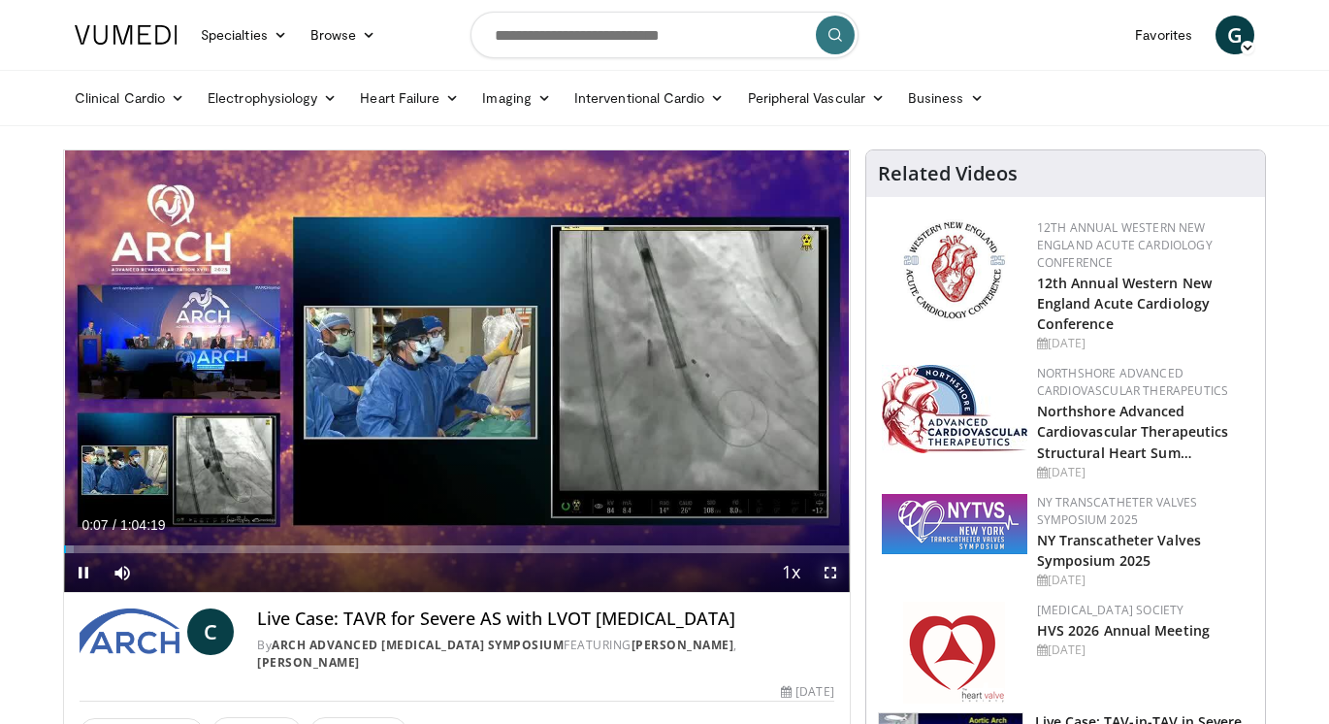
click at [827, 573] on span "Video Player" at bounding box center [830, 572] width 39 height 39
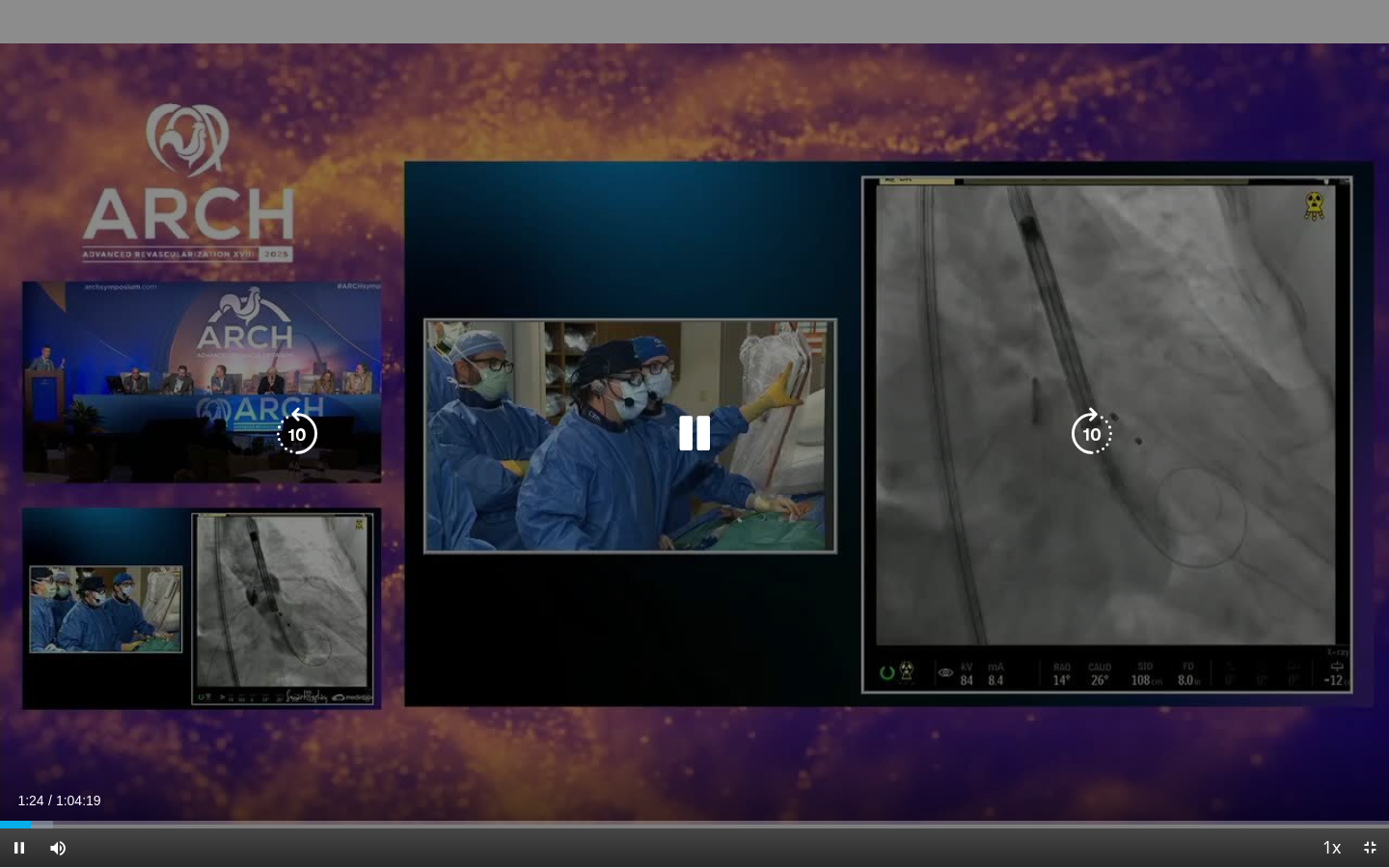
click at [1017, 119] on div "10 seconds Tap to unmute" at bounding box center [694, 434] width 1389 height 867
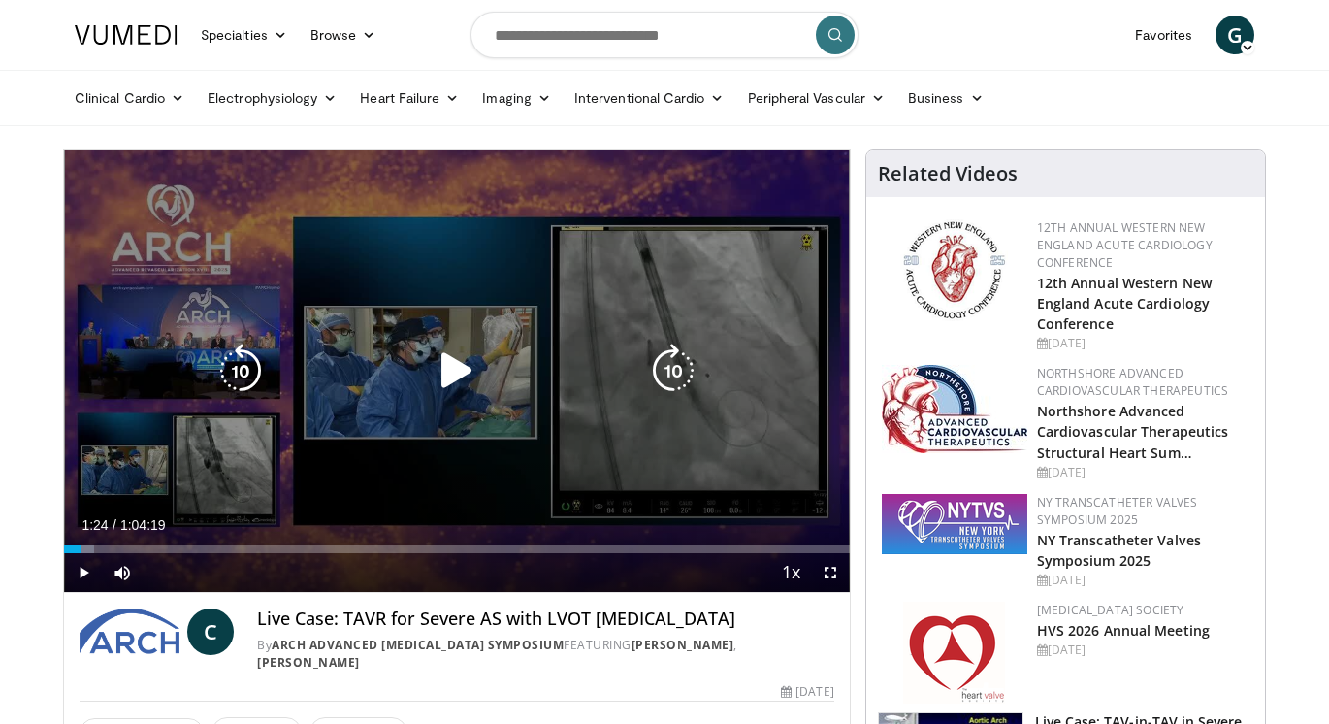
click at [450, 368] on icon "Video Player" at bounding box center [457, 371] width 54 height 54
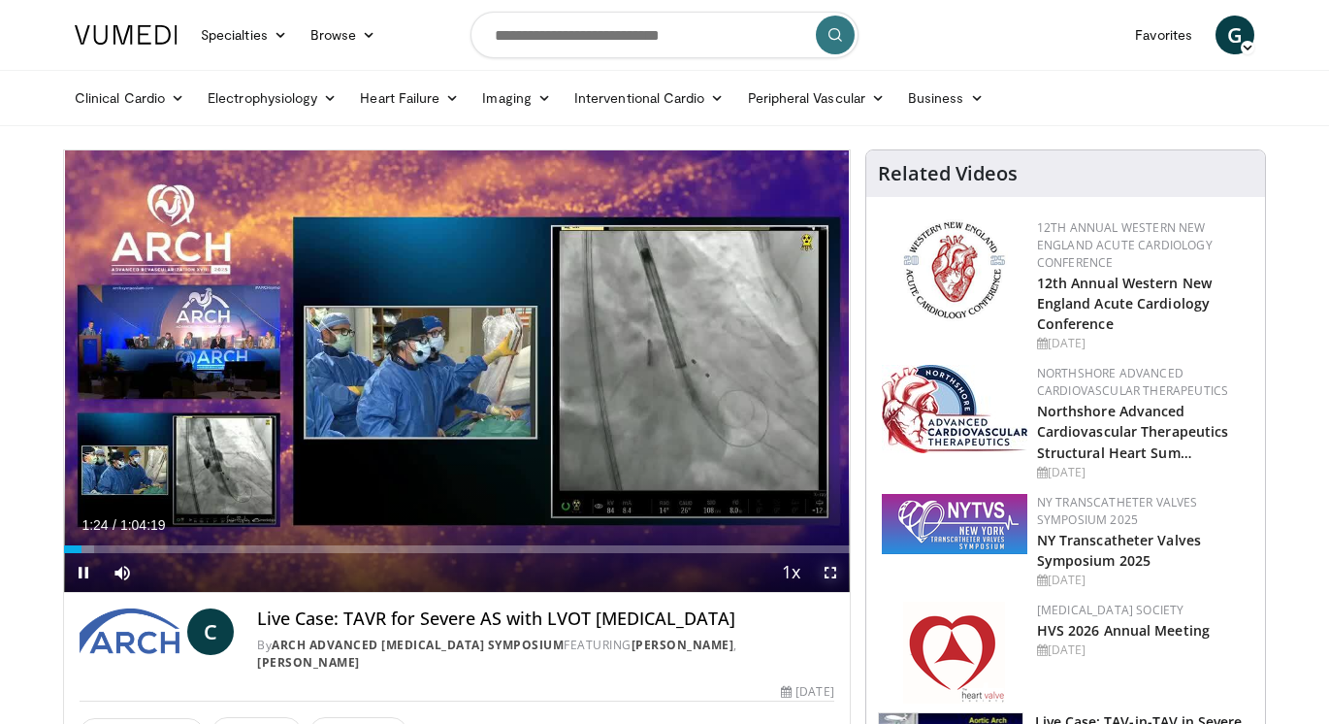
click at [837, 575] on span "Video Player" at bounding box center [830, 572] width 39 height 39
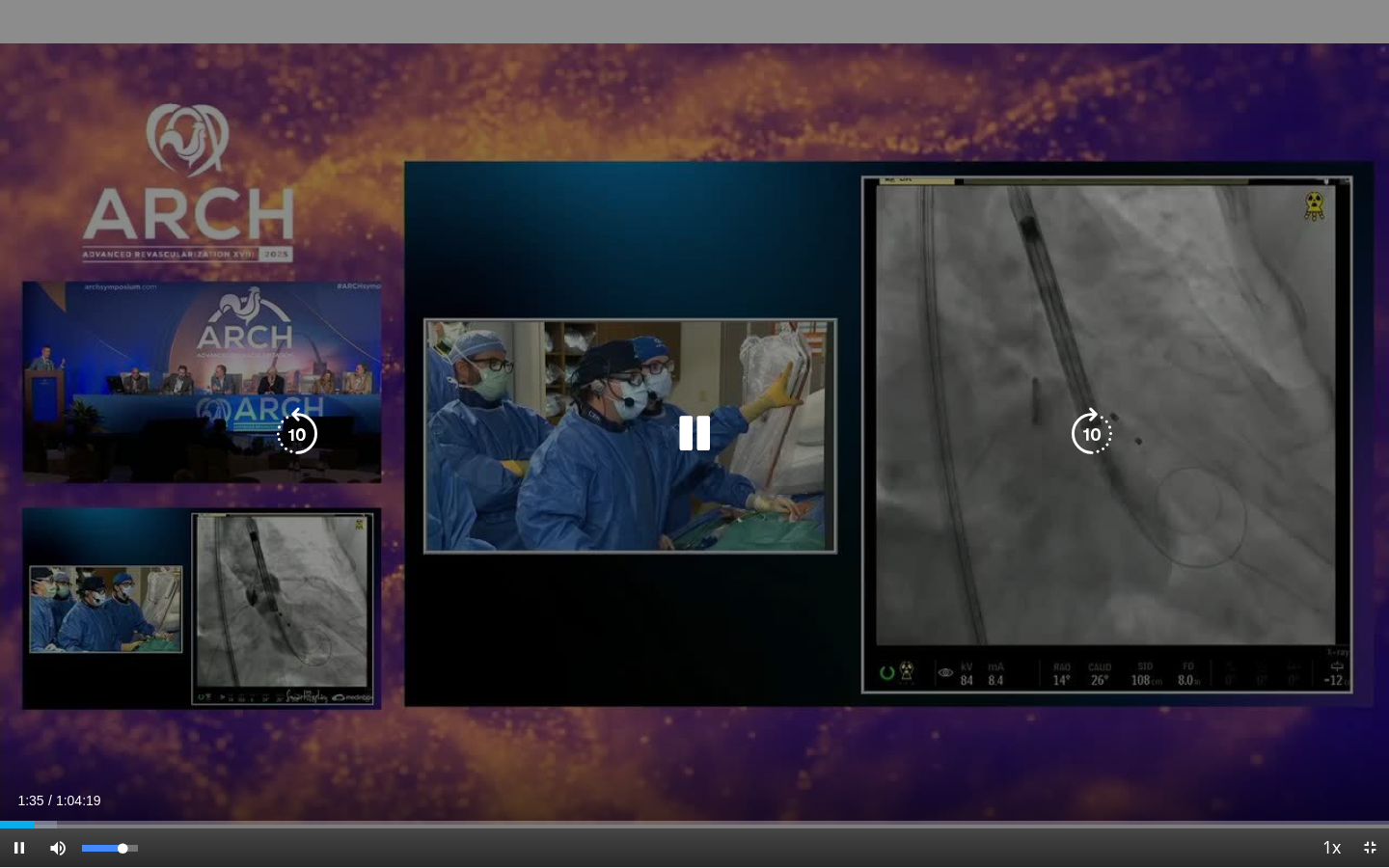
click at [122, 719] on video-js "**********" at bounding box center [694, 434] width 1389 height 868
click at [693, 440] on icon "Video Player" at bounding box center [695, 434] width 54 height 54
